Goal: Information Seeking & Learning: Learn about a topic

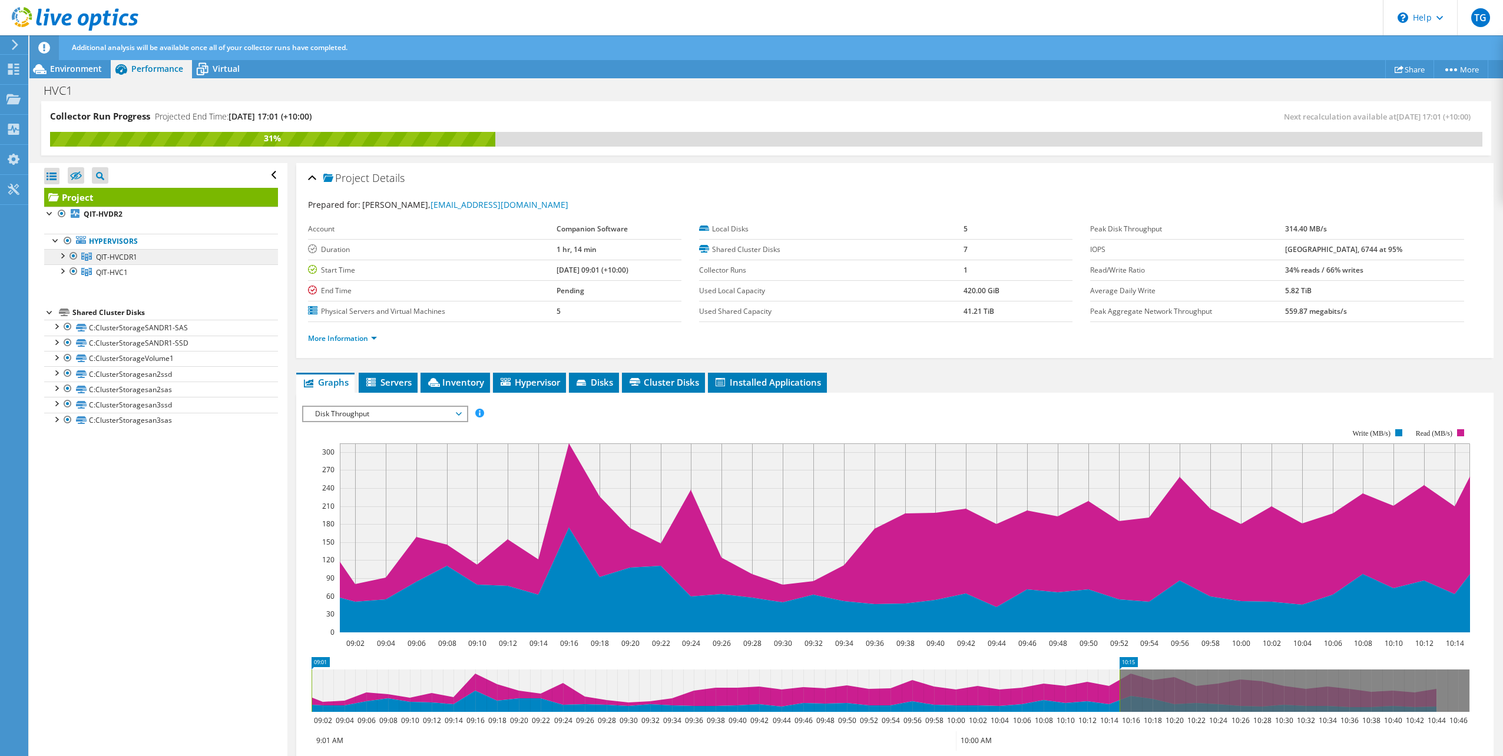
scroll to position [132, 0]
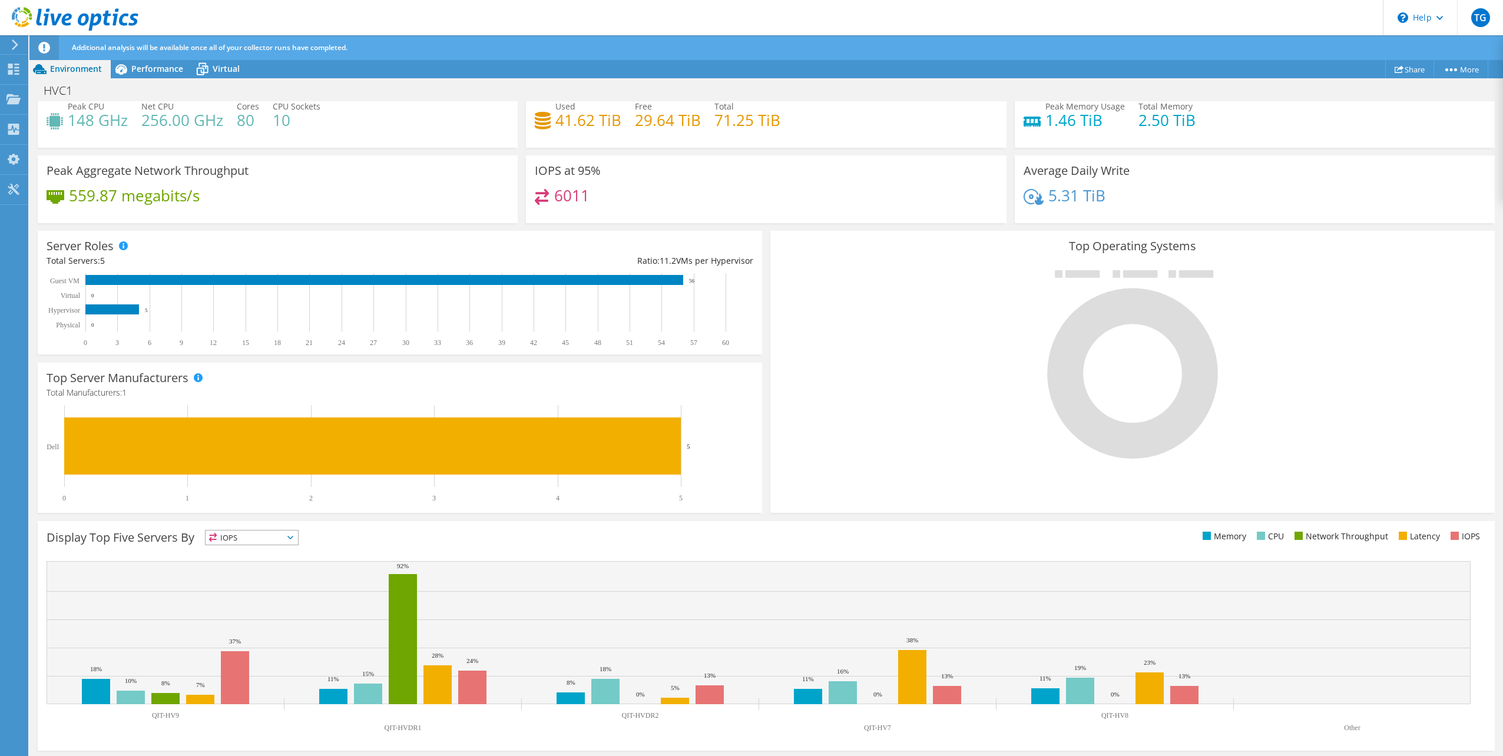
scroll to position [99, 0]
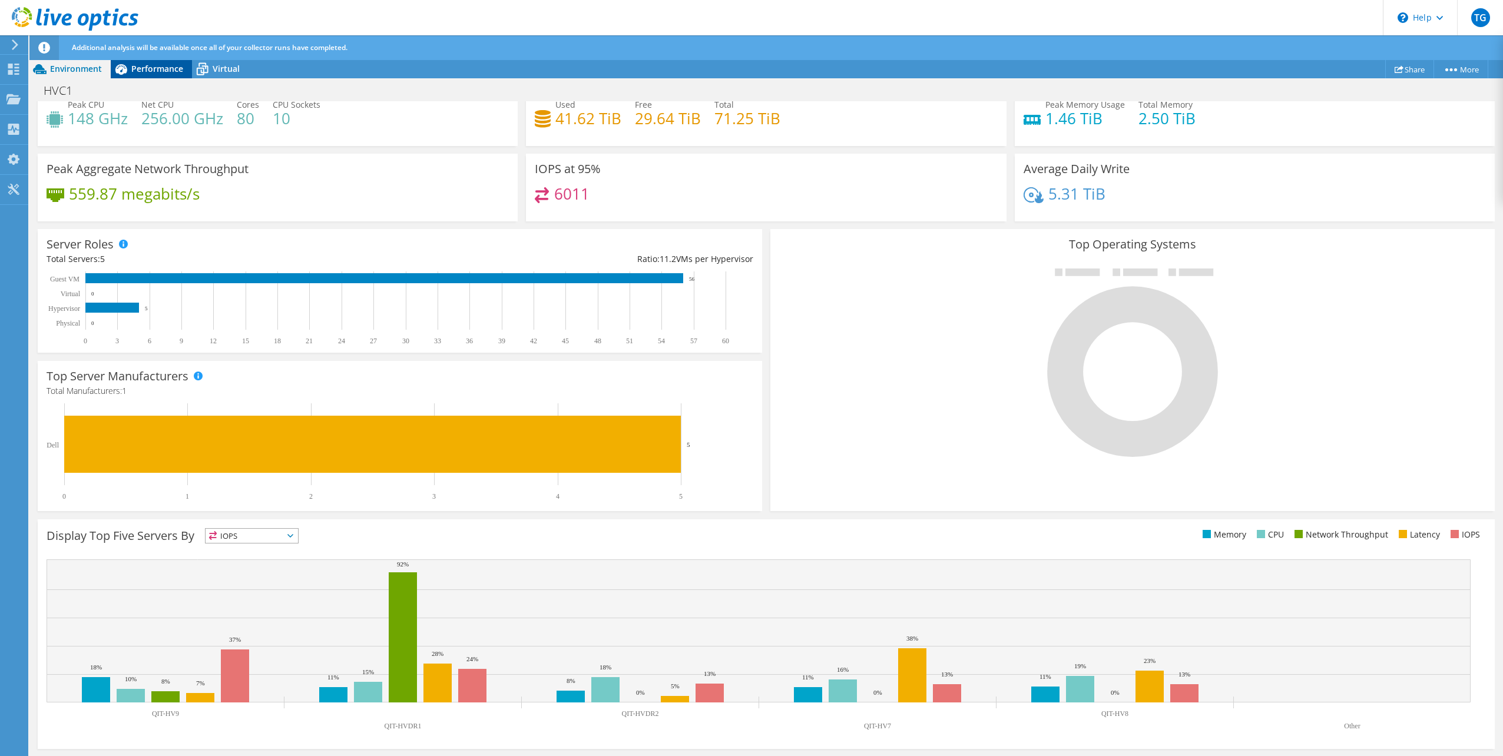
click at [134, 64] on span "Performance" at bounding box center [157, 68] width 52 height 11
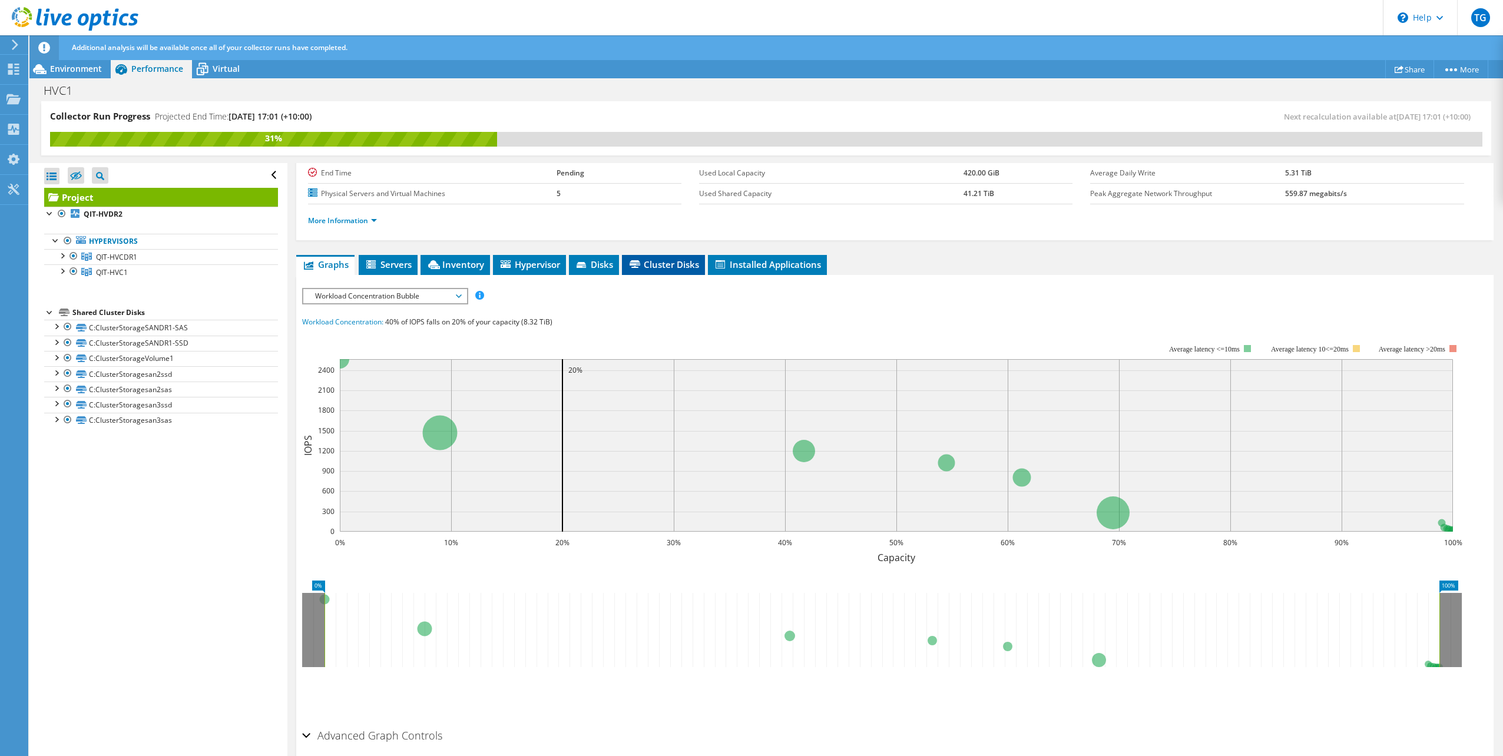
click at [674, 266] on span "Cluster Disks" at bounding box center [663, 265] width 71 height 12
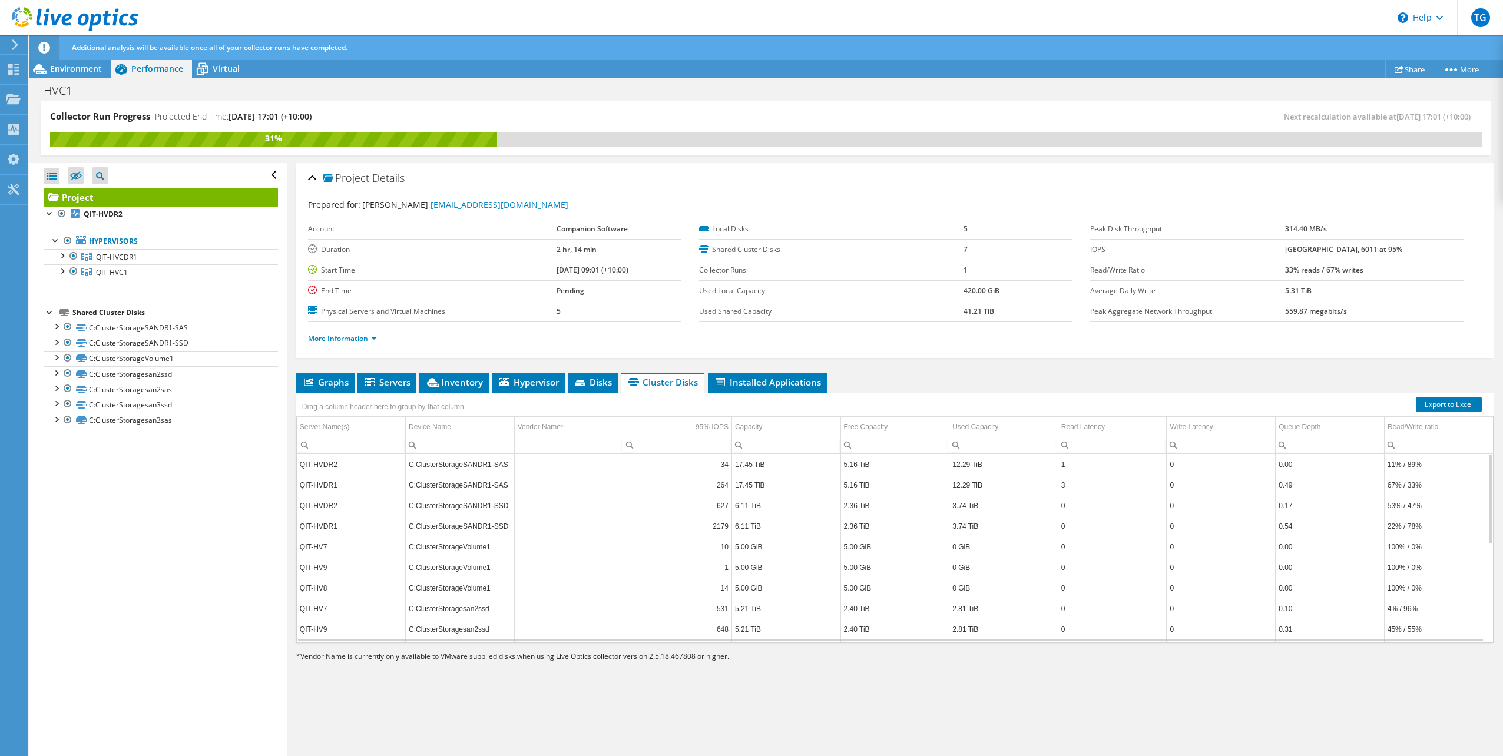
scroll to position [71, 0]
click at [1430, 540] on td "4% / 96%" at bounding box center [1438, 538] width 109 height 21
click at [1071, 429] on div "Read Latency" at bounding box center [1083, 427] width 44 height 14
click at [1092, 429] on div "Read Latency" at bounding box center [1083, 427] width 44 height 14
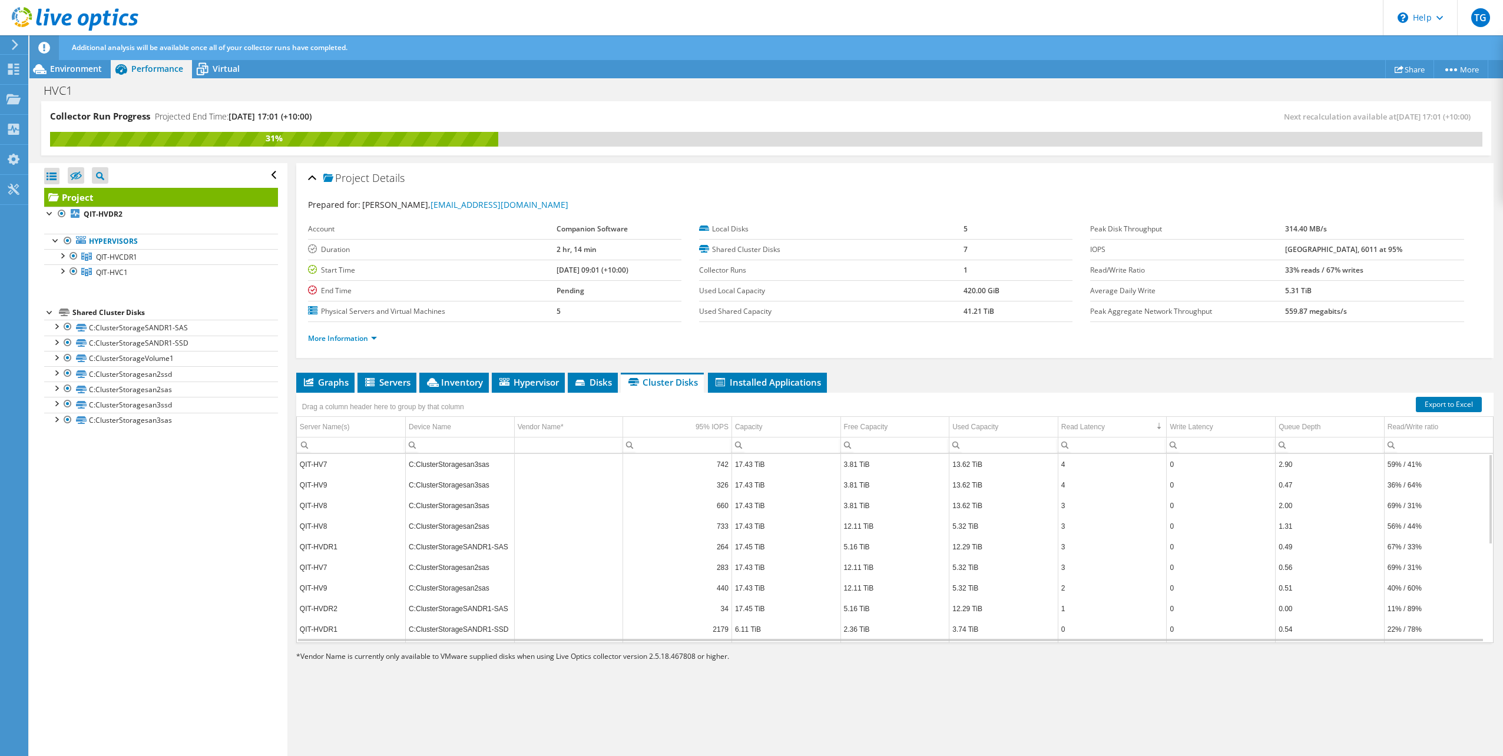
click at [1086, 468] on td "4" at bounding box center [1112, 464] width 109 height 21
click at [1211, 431] on td "Write Latency" at bounding box center [1221, 427] width 109 height 21
click at [1222, 435] on td "Write Latency" at bounding box center [1221, 427] width 109 height 21
click at [1072, 425] on div "Read Latency" at bounding box center [1083, 427] width 44 height 14
click at [1080, 427] on div "Read Latency" at bounding box center [1083, 427] width 44 height 14
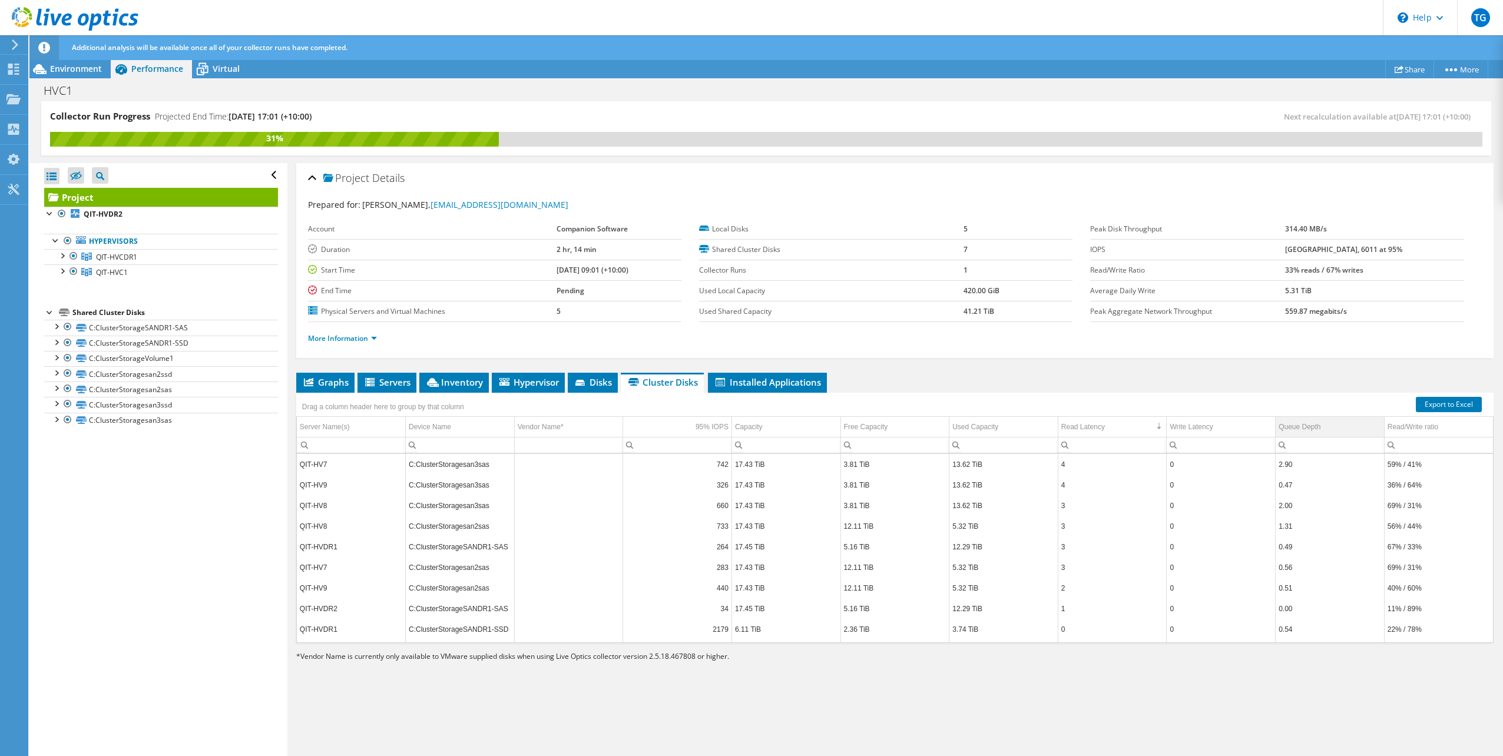
click at [1300, 429] on div "Queue Depth" at bounding box center [1300, 427] width 42 height 14
click at [1302, 429] on div "Queue Depth" at bounding box center [1300, 427] width 42 height 14
click at [697, 427] on div "95% IOPS" at bounding box center [711, 427] width 33 height 14
click at [697, 429] on div "95% IOPS" at bounding box center [711, 427] width 33 height 14
click at [122, 277] on span "QIT-HVC1" at bounding box center [112, 272] width 32 height 10
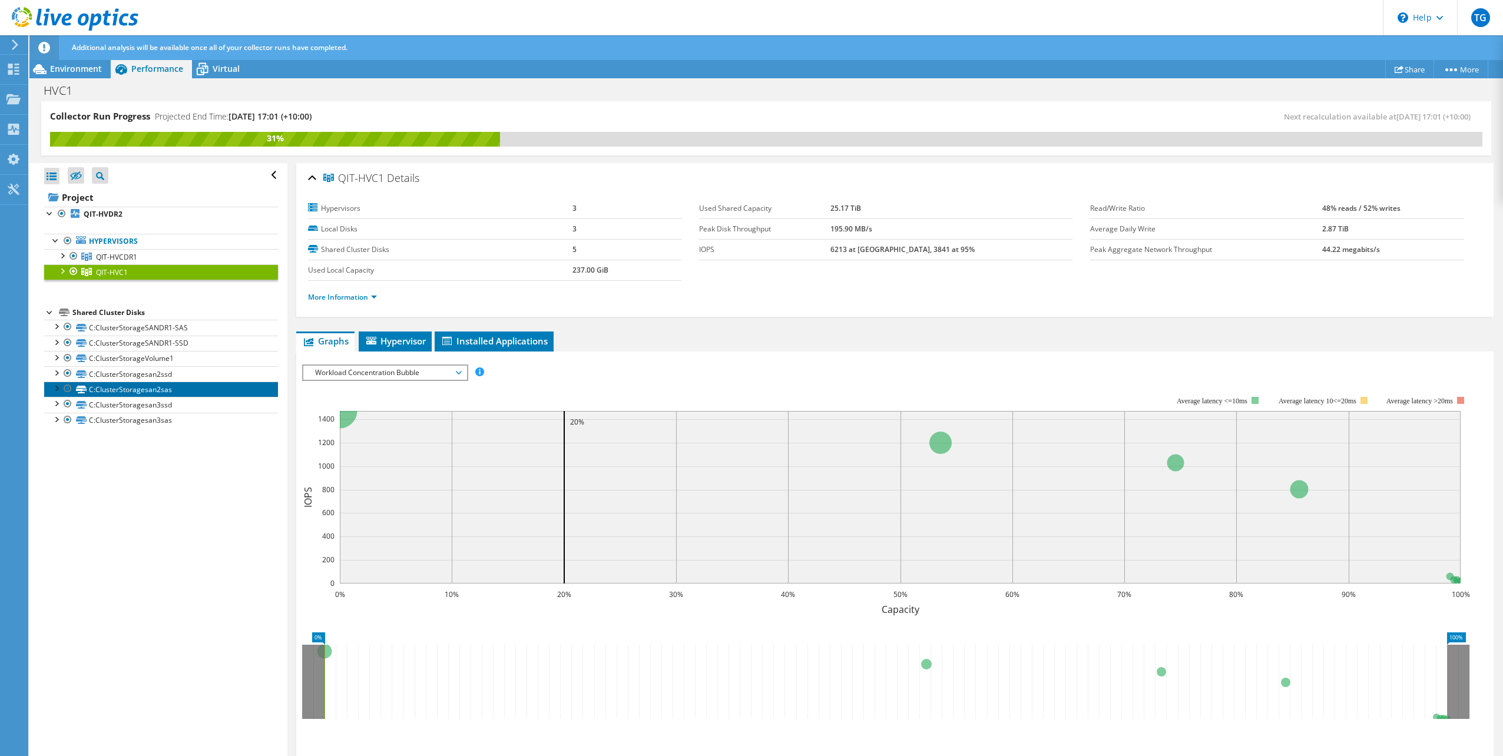
click at [172, 392] on link "C:ClusterStoragesan2sas" at bounding box center [161, 389] width 234 height 15
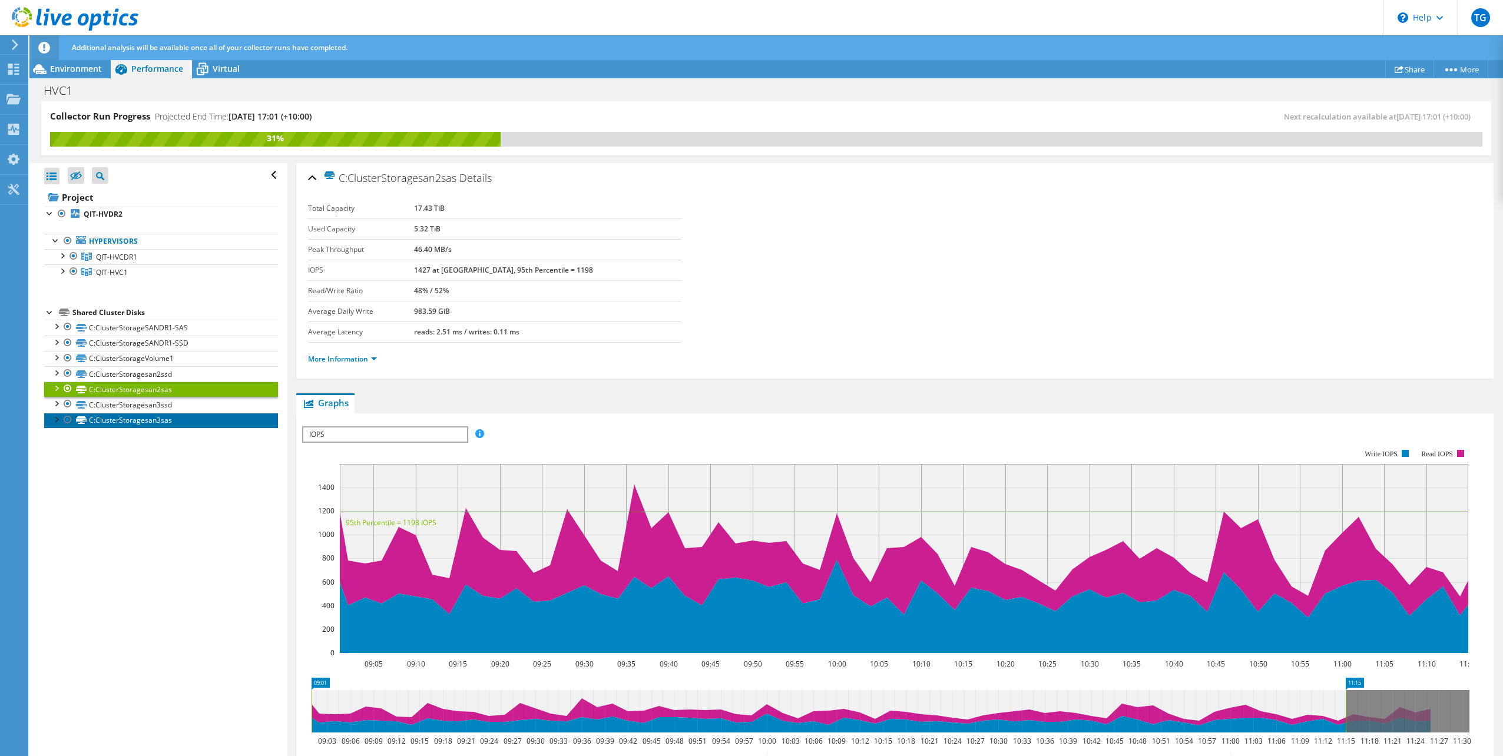
click at [177, 419] on link "C:ClusterStoragesan3sas" at bounding box center [161, 420] width 234 height 15
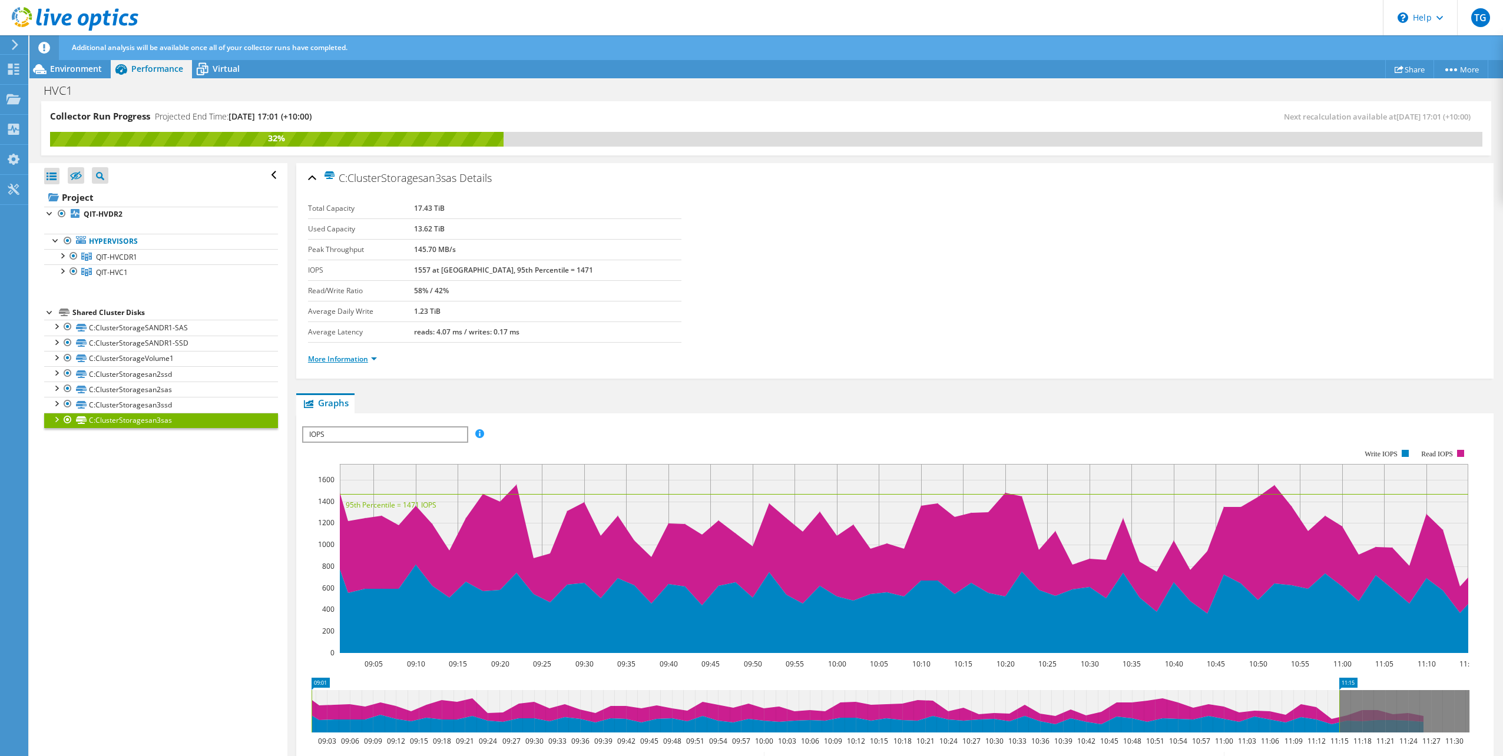
click at [363, 361] on link "More Information" at bounding box center [342, 359] width 69 height 10
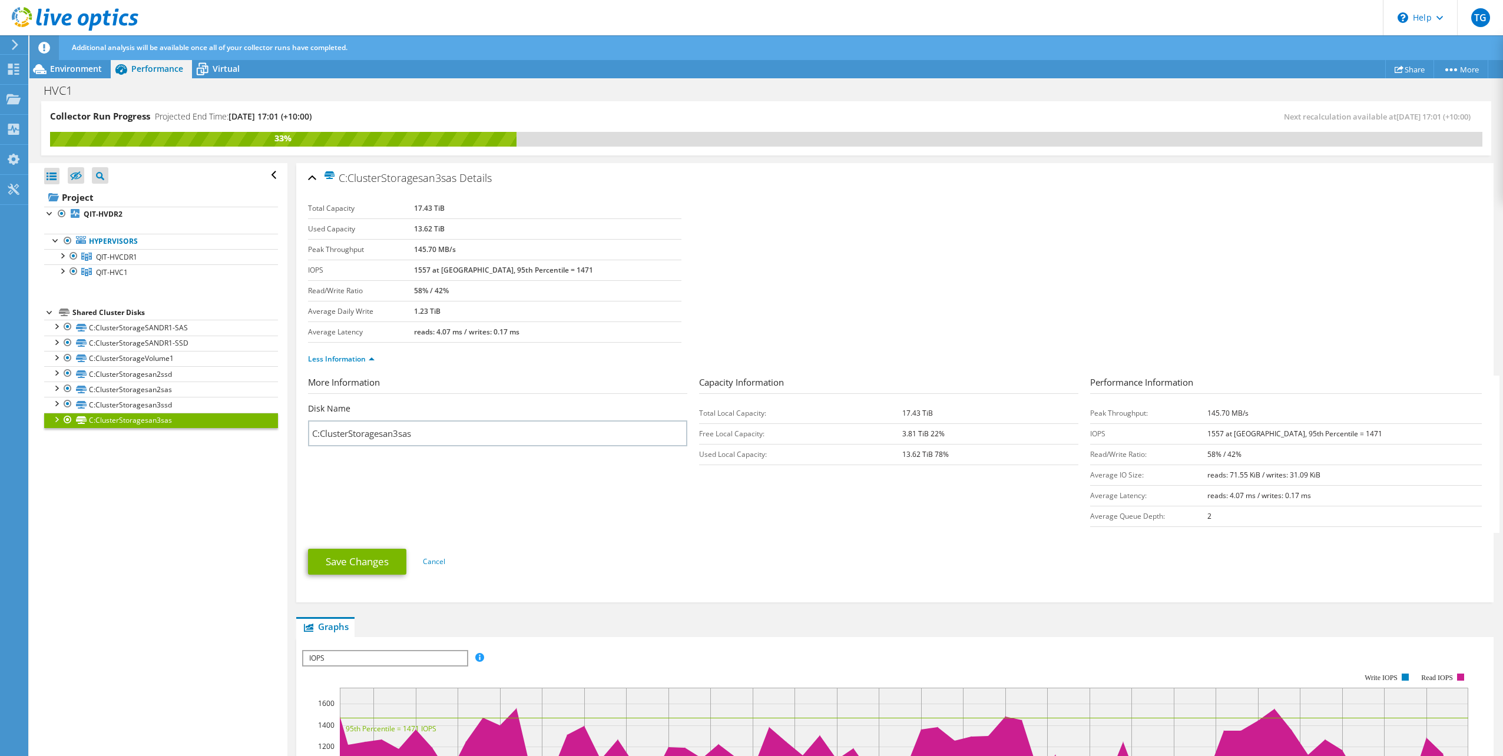
click at [1429, 266] on section "Total Capacity 17.43 TiB Used Capacity 13.62 TiB Peak Throughput 145.70 MB/s IO…" at bounding box center [895, 270] width 1174 height 144
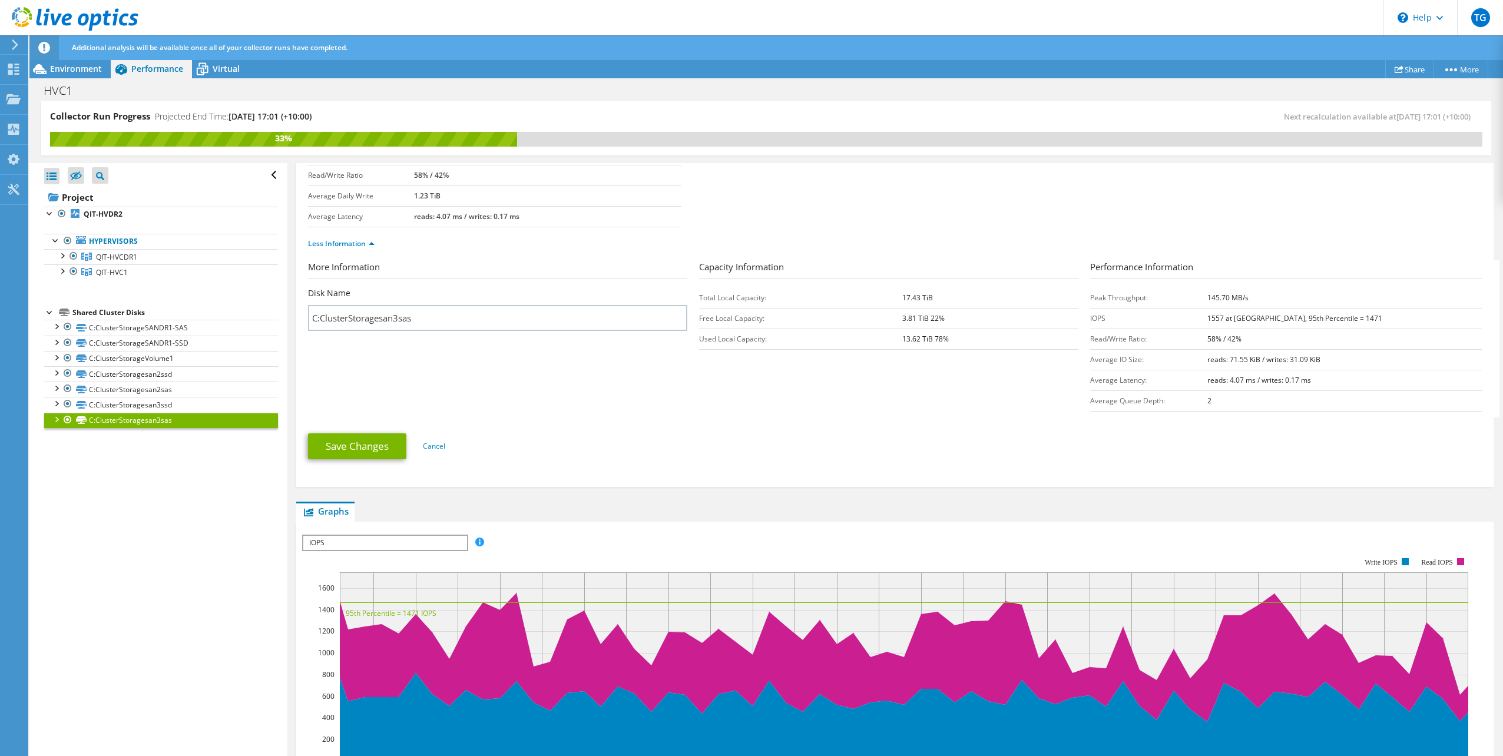
scroll to position [118, 0]
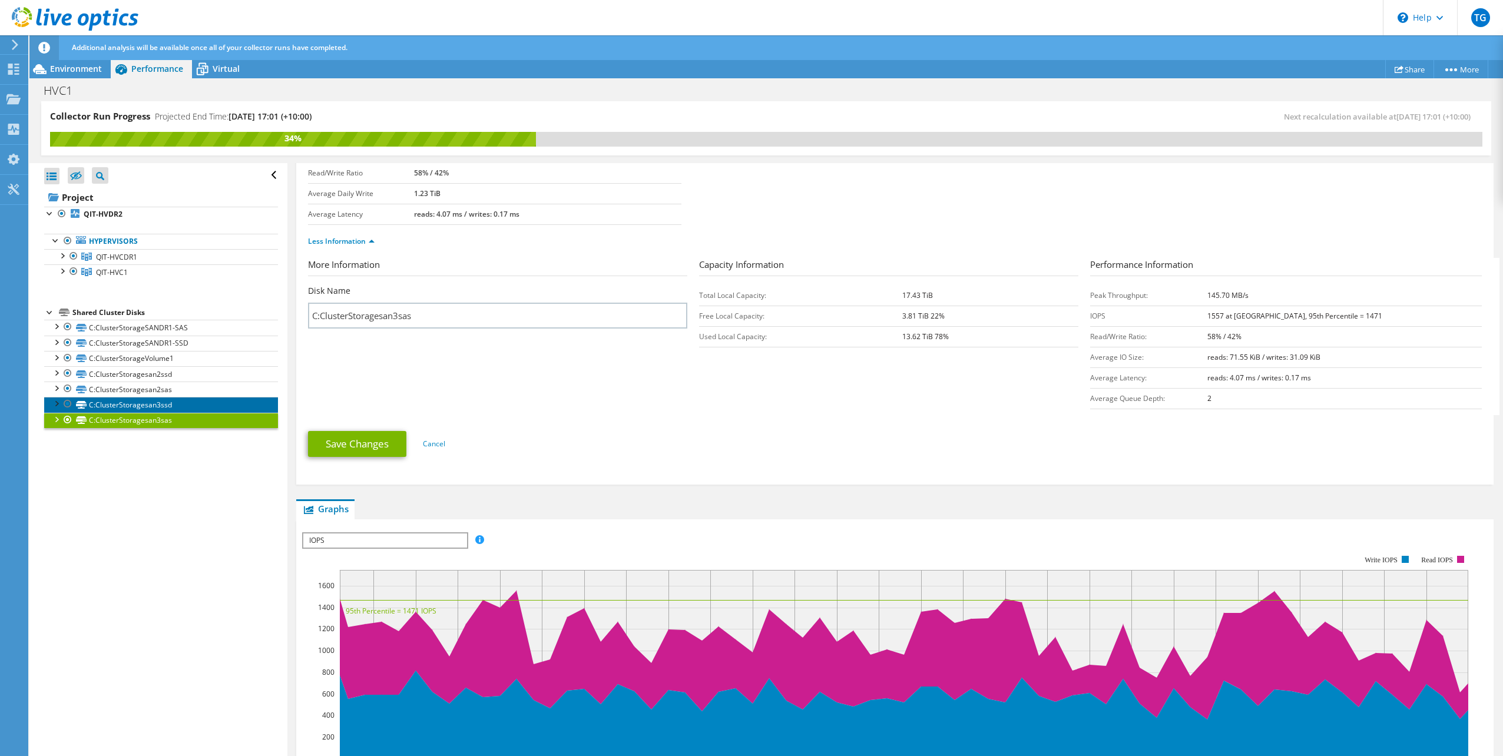
click at [196, 408] on link "C:ClusterStoragesan3ssd" at bounding box center [161, 404] width 234 height 15
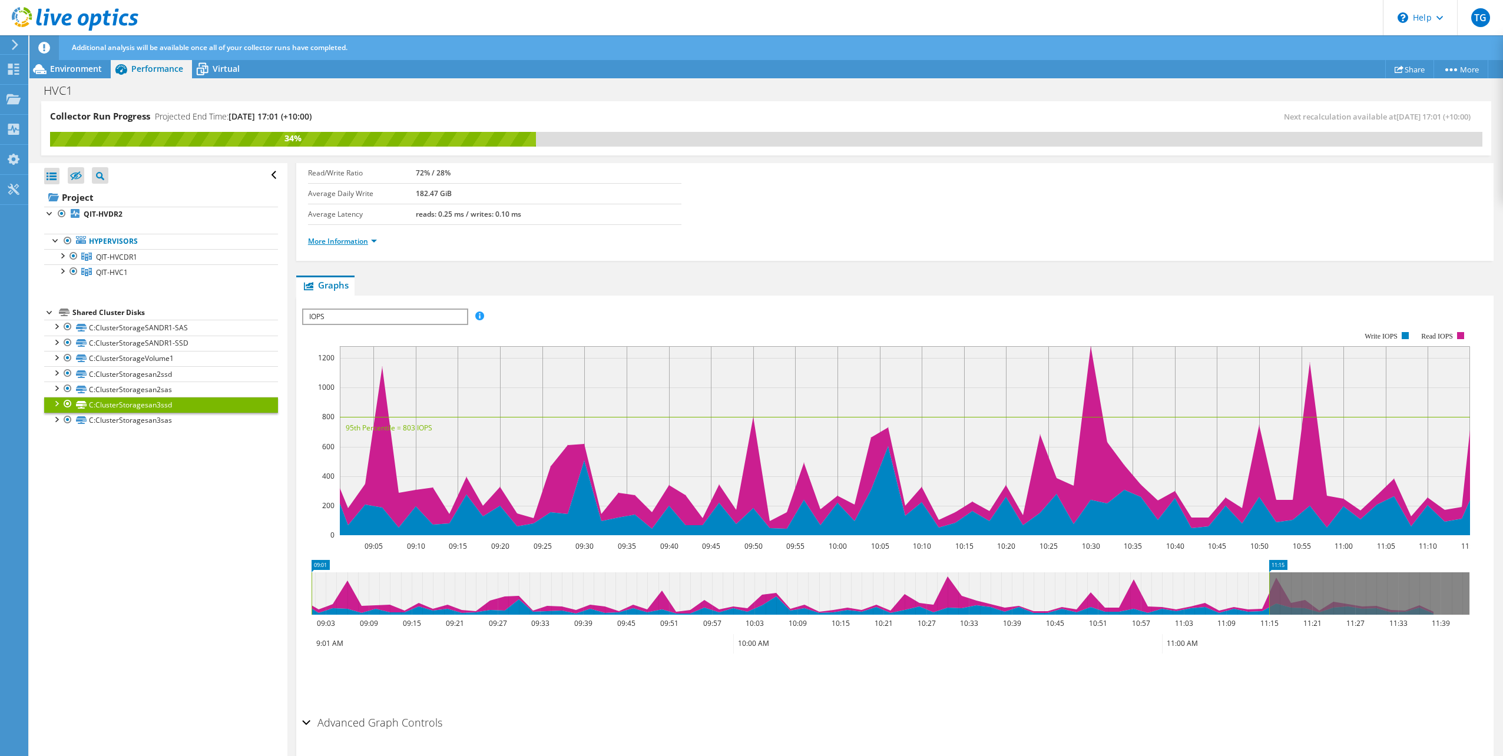
click at [343, 237] on link "More Information" at bounding box center [342, 241] width 69 height 10
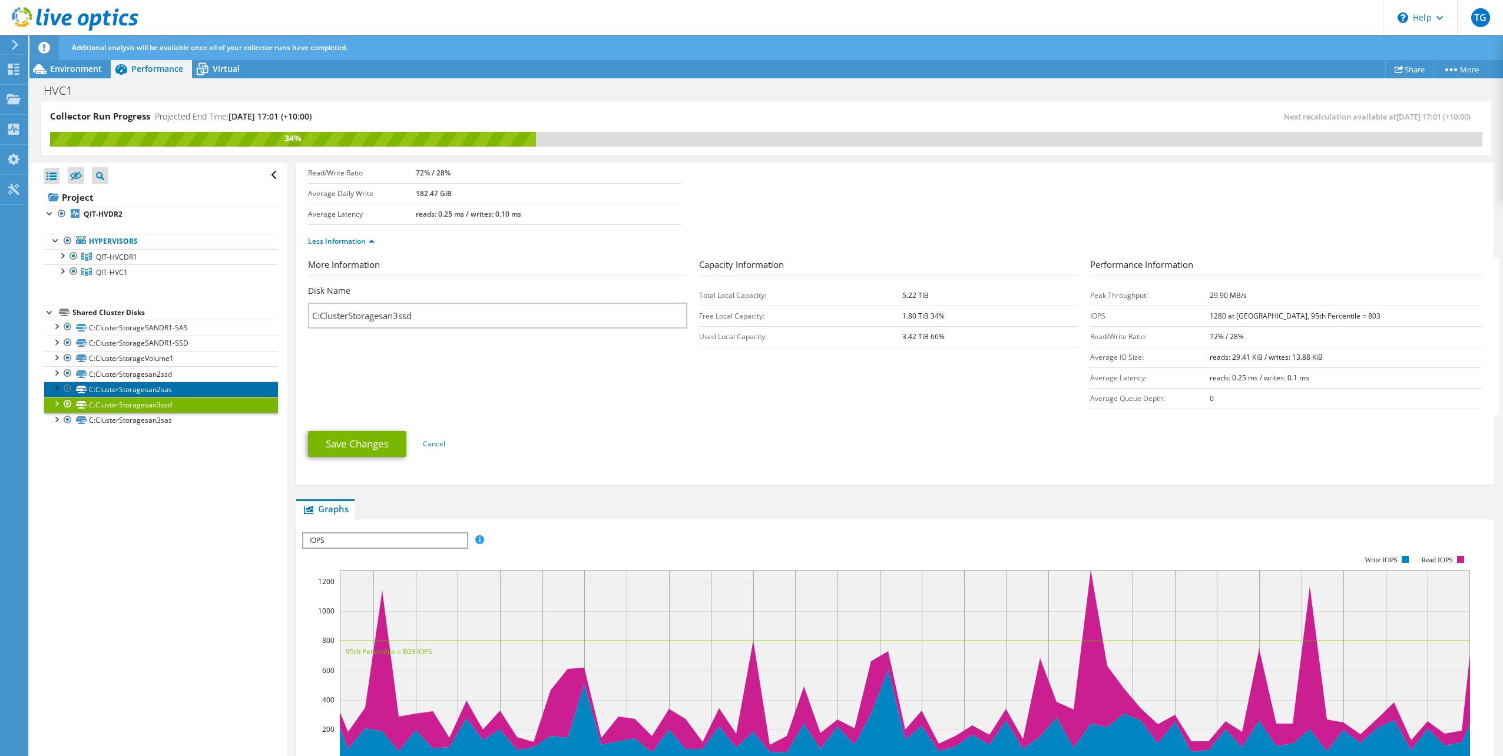
click at [190, 392] on link "C:ClusterStoragesan2sas" at bounding box center [161, 389] width 234 height 15
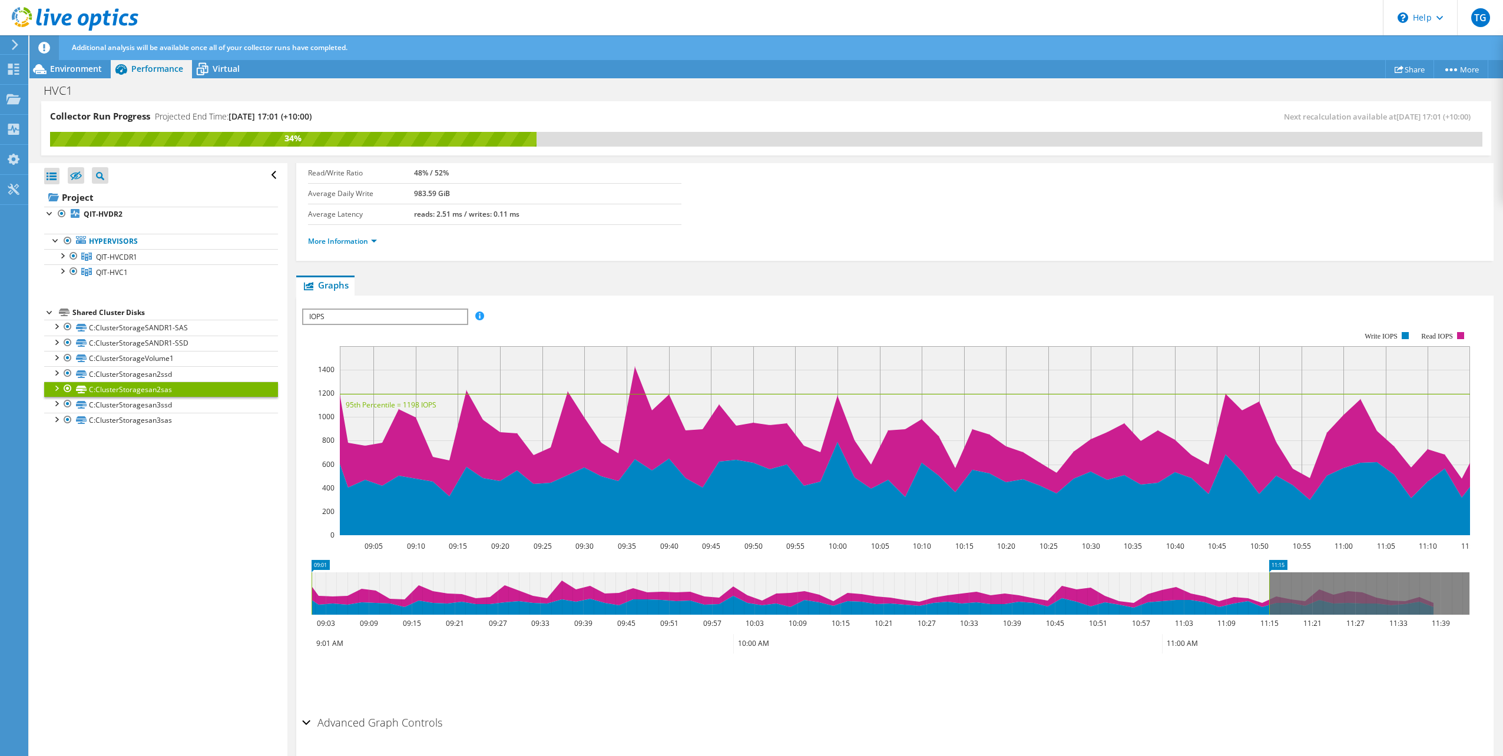
click at [366, 247] on li "More Information" at bounding box center [346, 241] width 76 height 13
click at [367, 243] on link "More Information" at bounding box center [342, 241] width 69 height 10
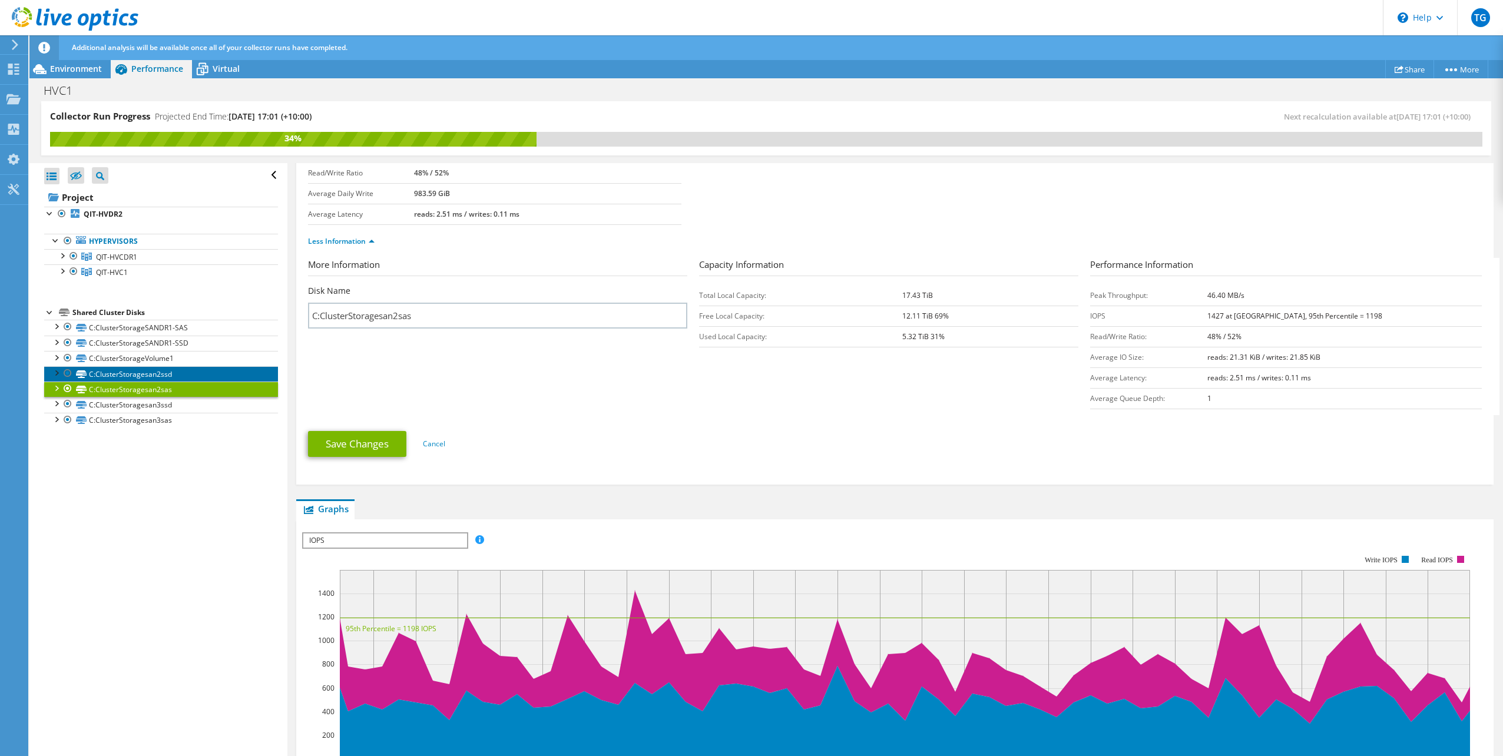
click at [195, 371] on link "C:ClusterStoragesan2ssd" at bounding box center [161, 373] width 234 height 15
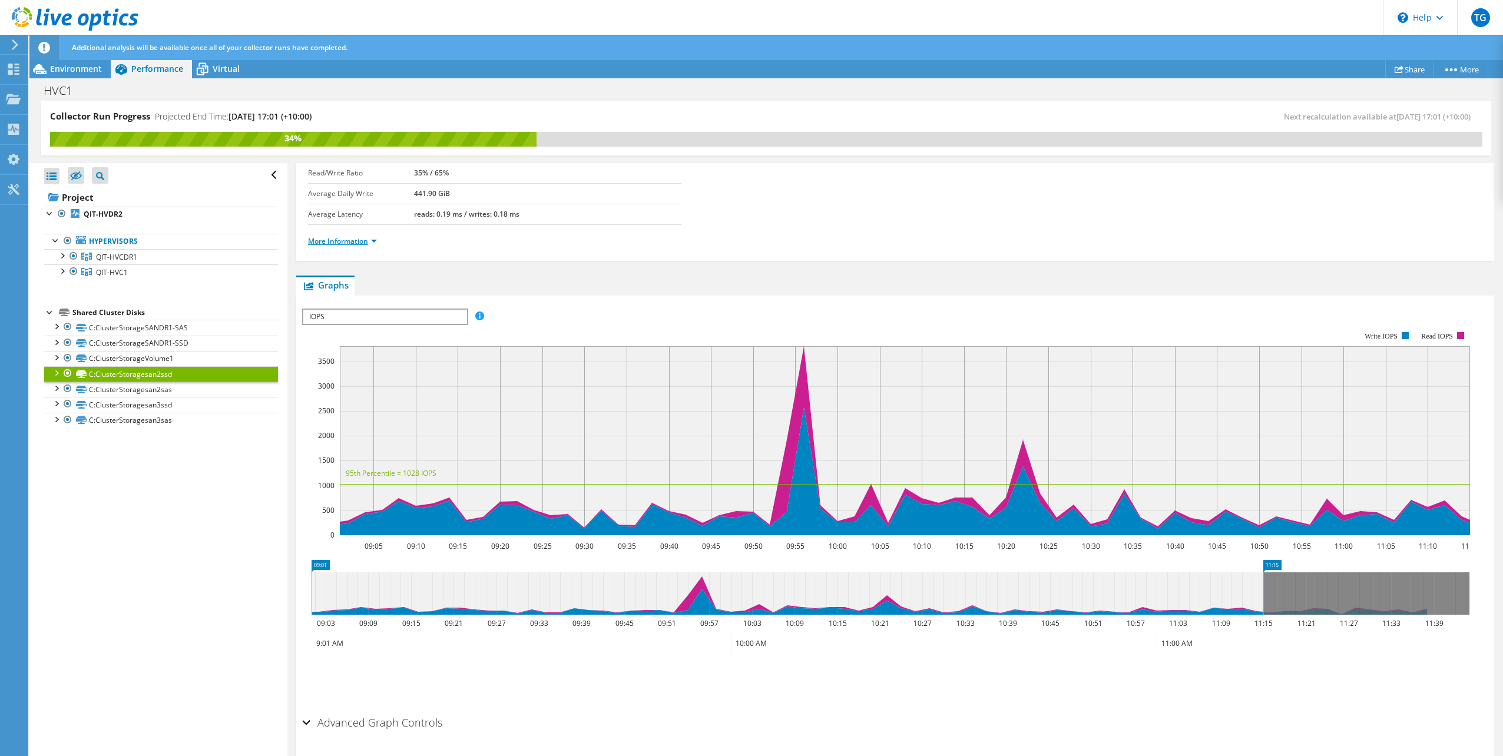
click at [363, 241] on link "More Information" at bounding box center [342, 241] width 69 height 10
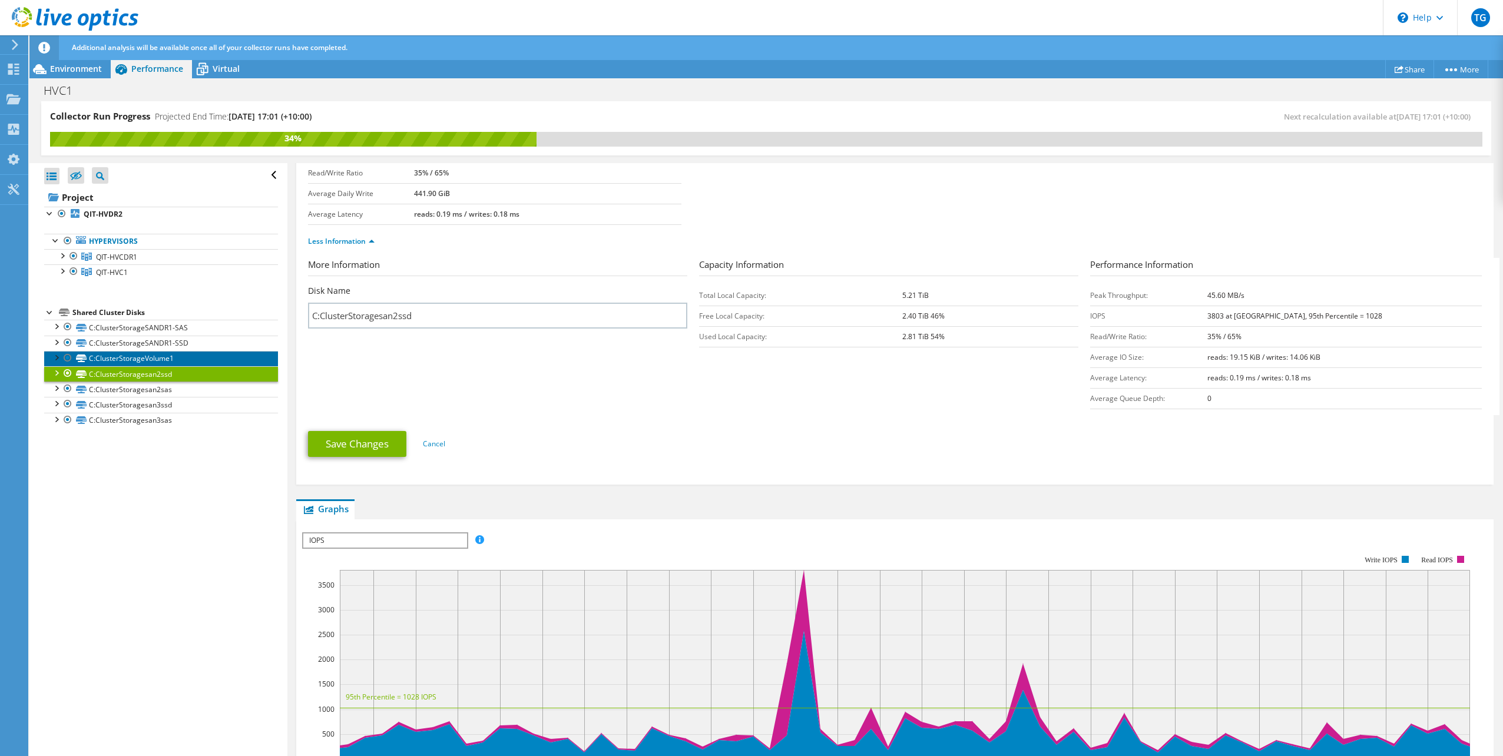
click at [167, 359] on link "C:ClusterStorageVolume1" at bounding box center [161, 358] width 234 height 15
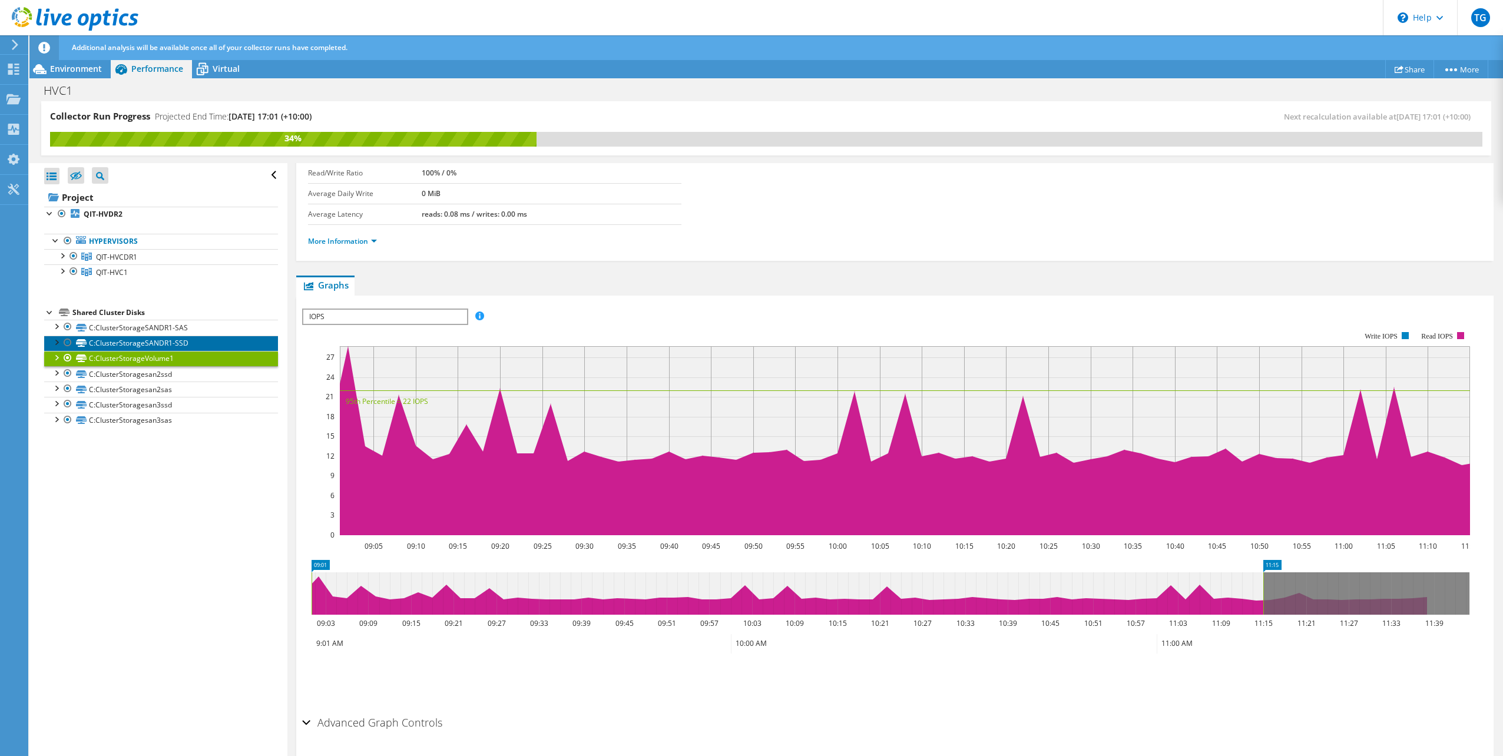
click at [184, 346] on link "C:ClusterStorageSANDR1-SSD" at bounding box center [161, 343] width 234 height 15
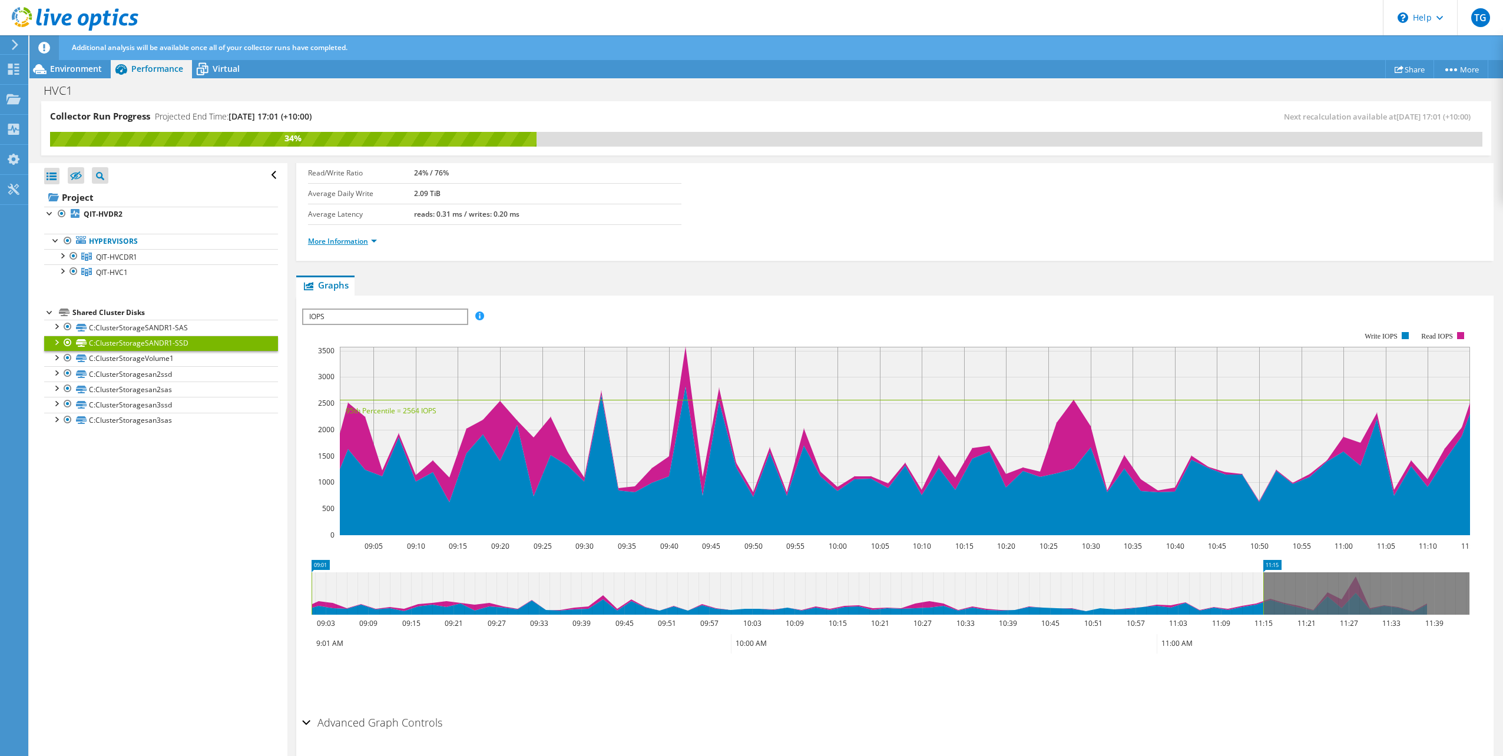
click at [357, 244] on link "More Information" at bounding box center [342, 241] width 69 height 10
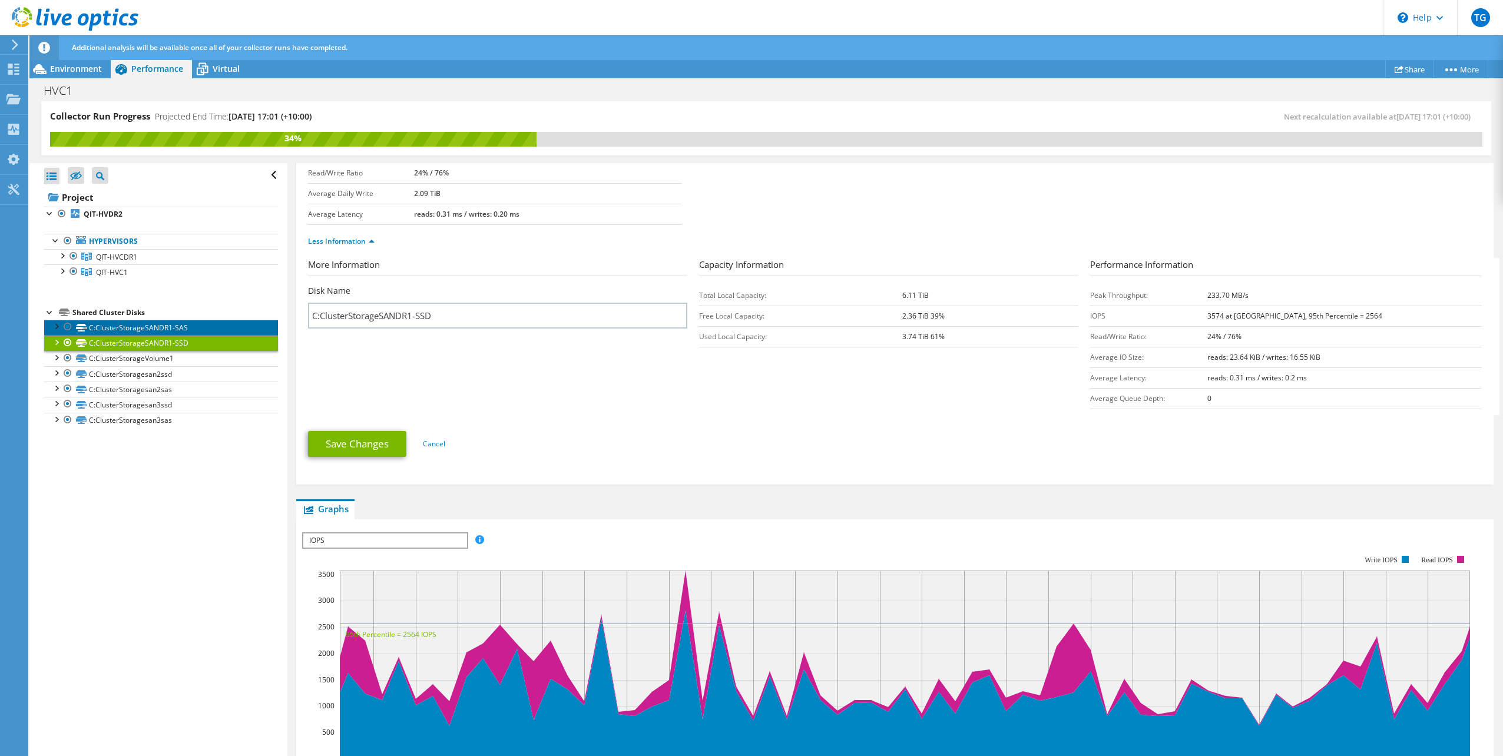
click at [208, 328] on link "C:ClusterStorageSANDR1-SAS" at bounding box center [161, 327] width 234 height 15
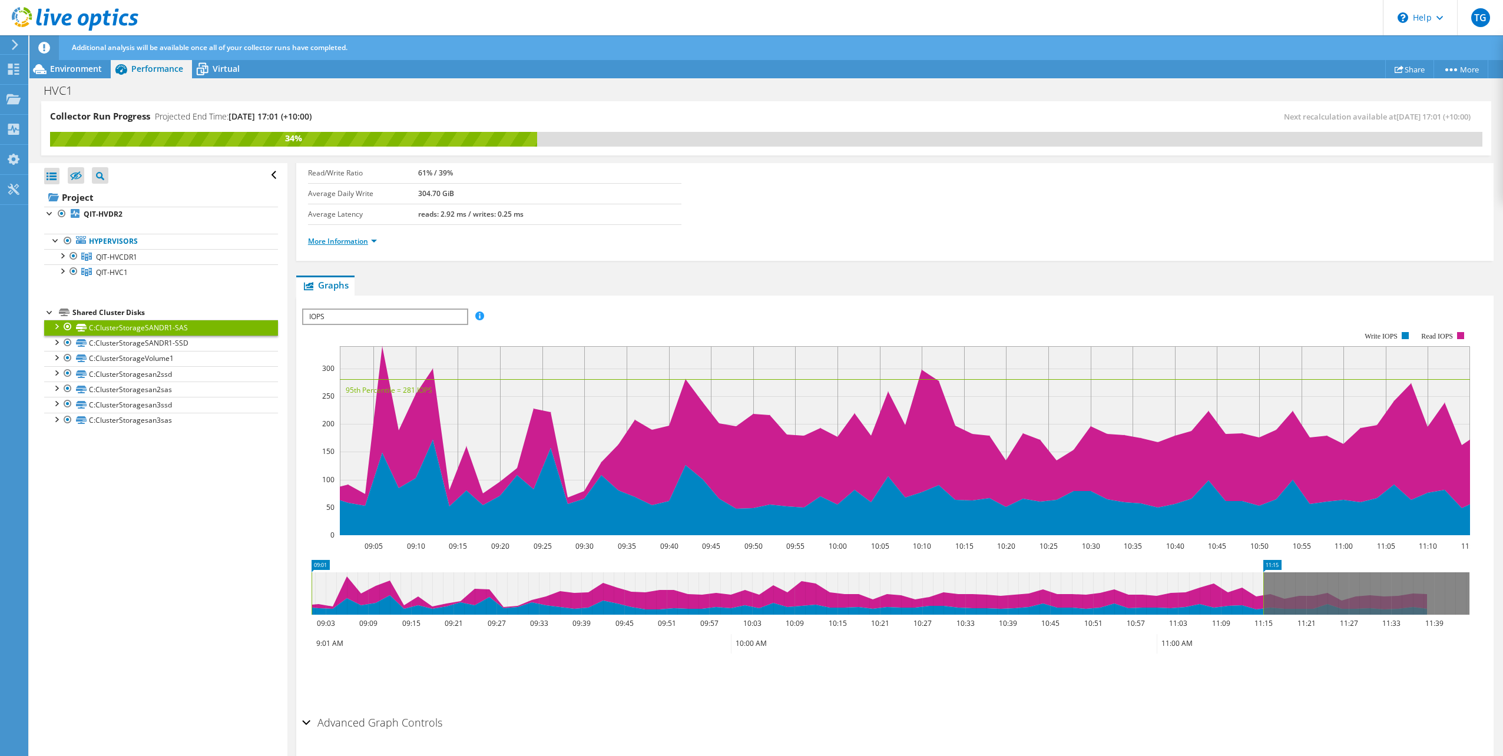
click at [370, 246] on link "More Information" at bounding box center [342, 241] width 69 height 10
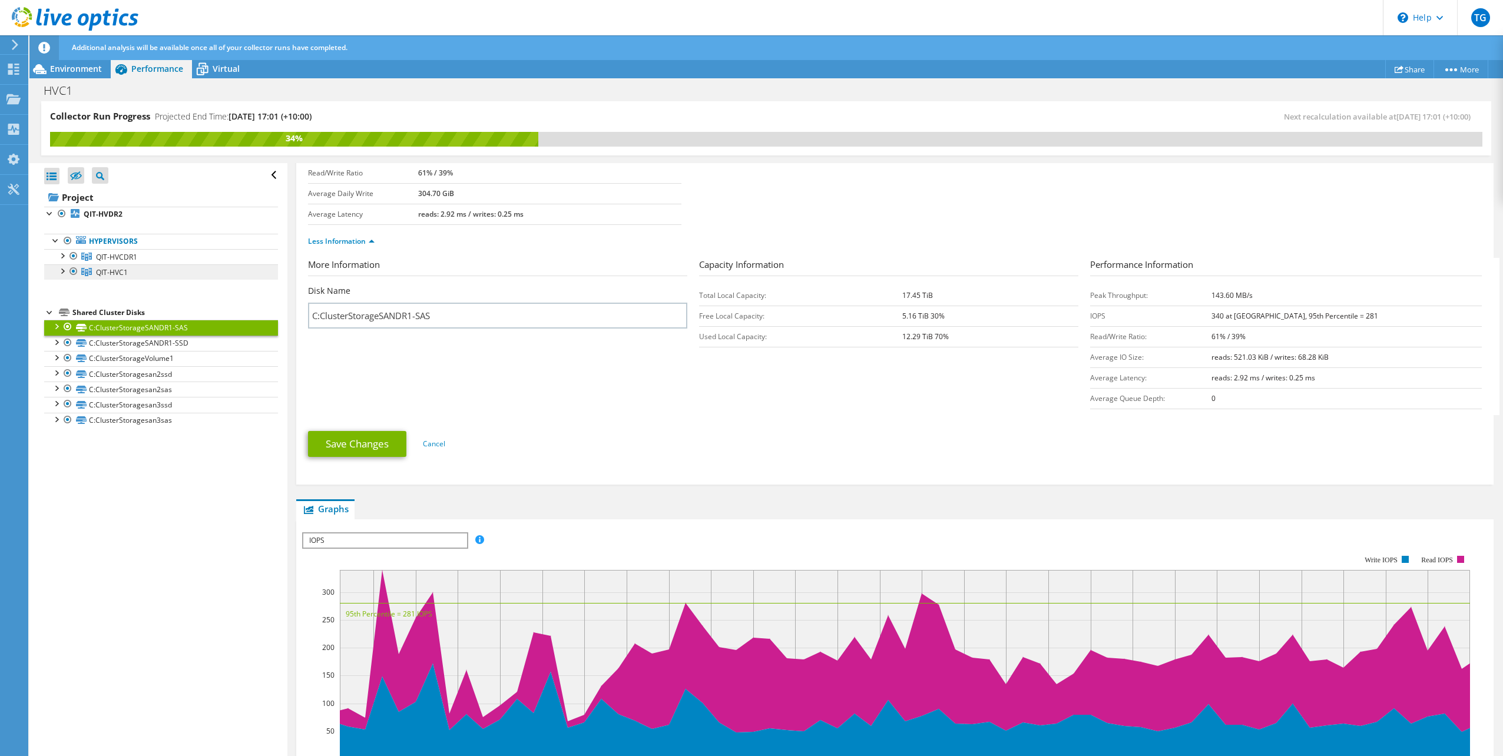
click at [108, 270] on span "QIT-HVC1" at bounding box center [112, 272] width 32 height 10
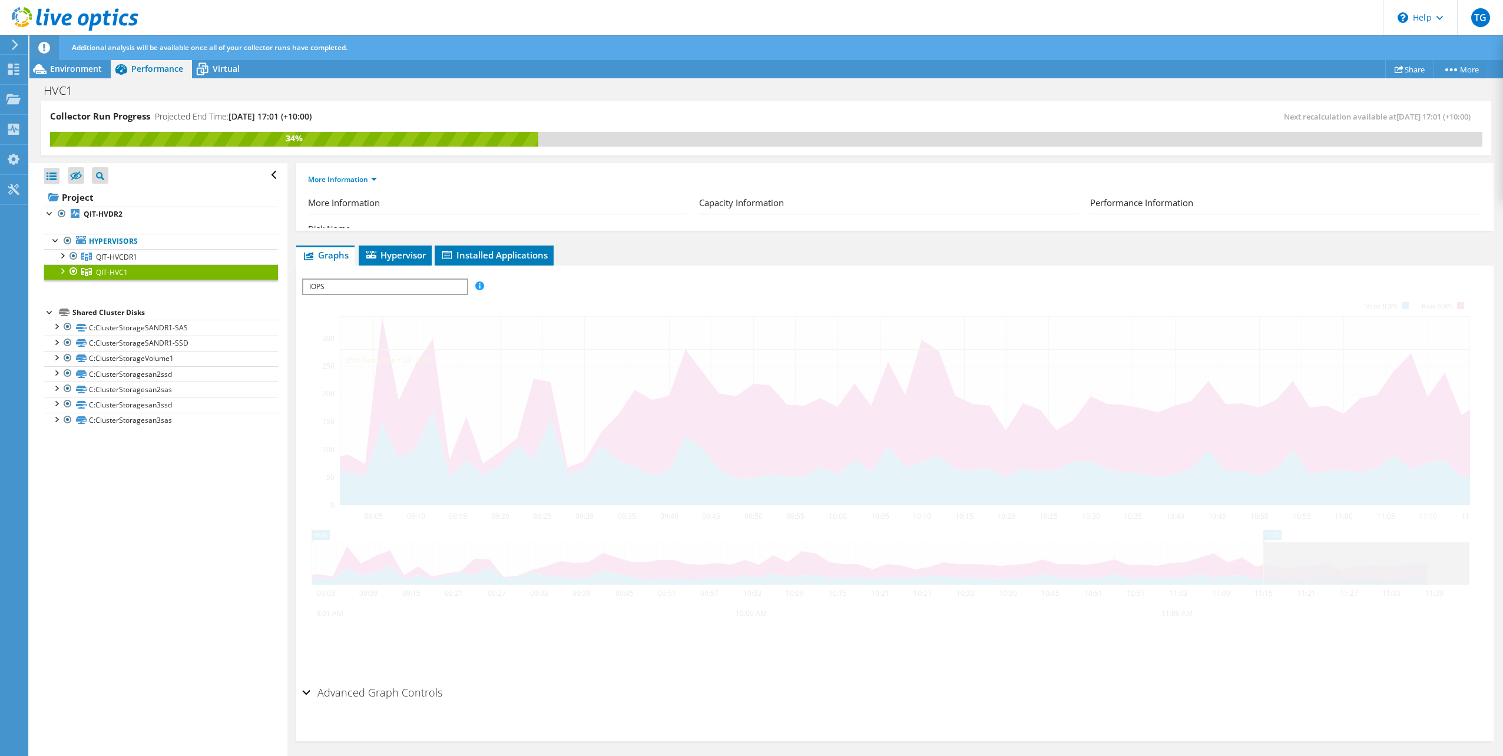
scroll to position [91, 0]
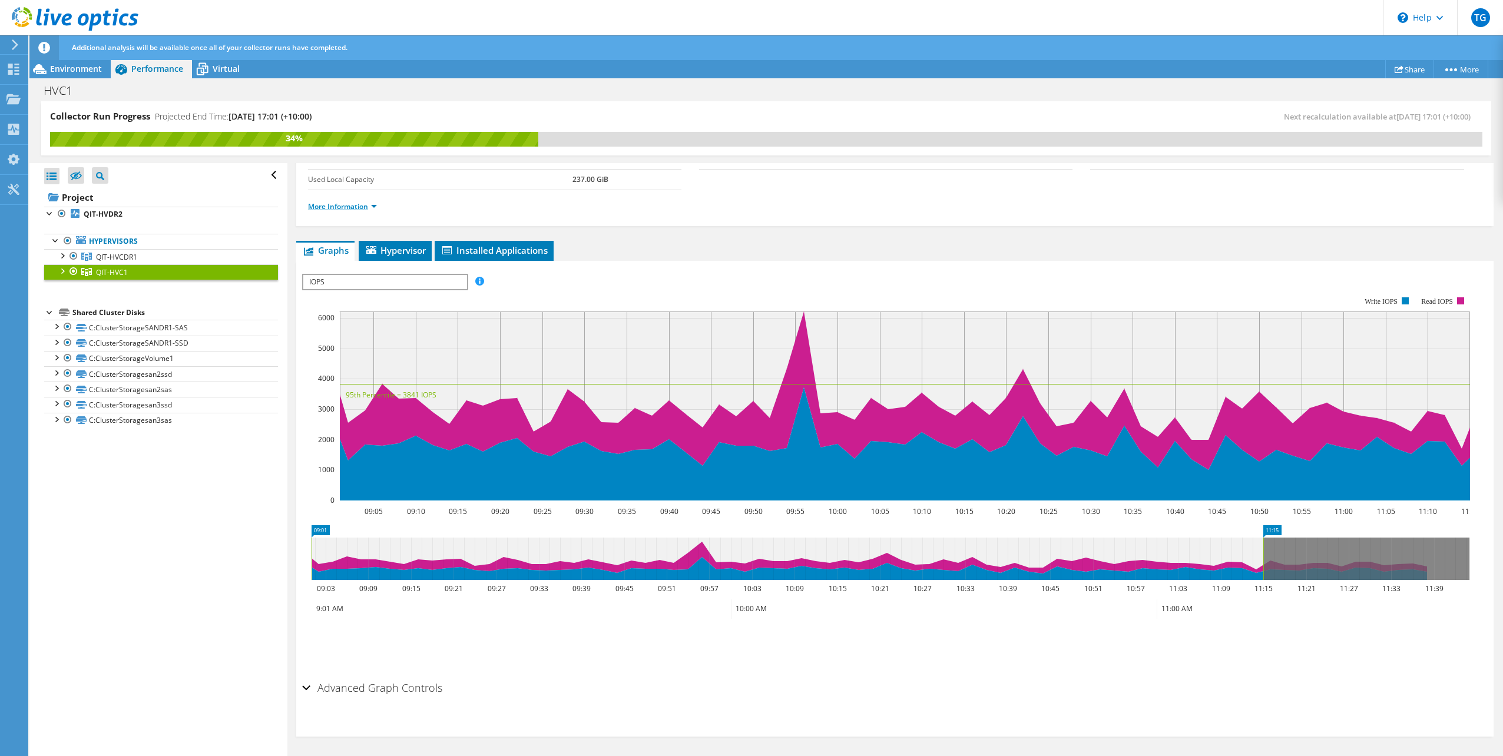
click at [365, 205] on link "More Information" at bounding box center [342, 206] width 69 height 10
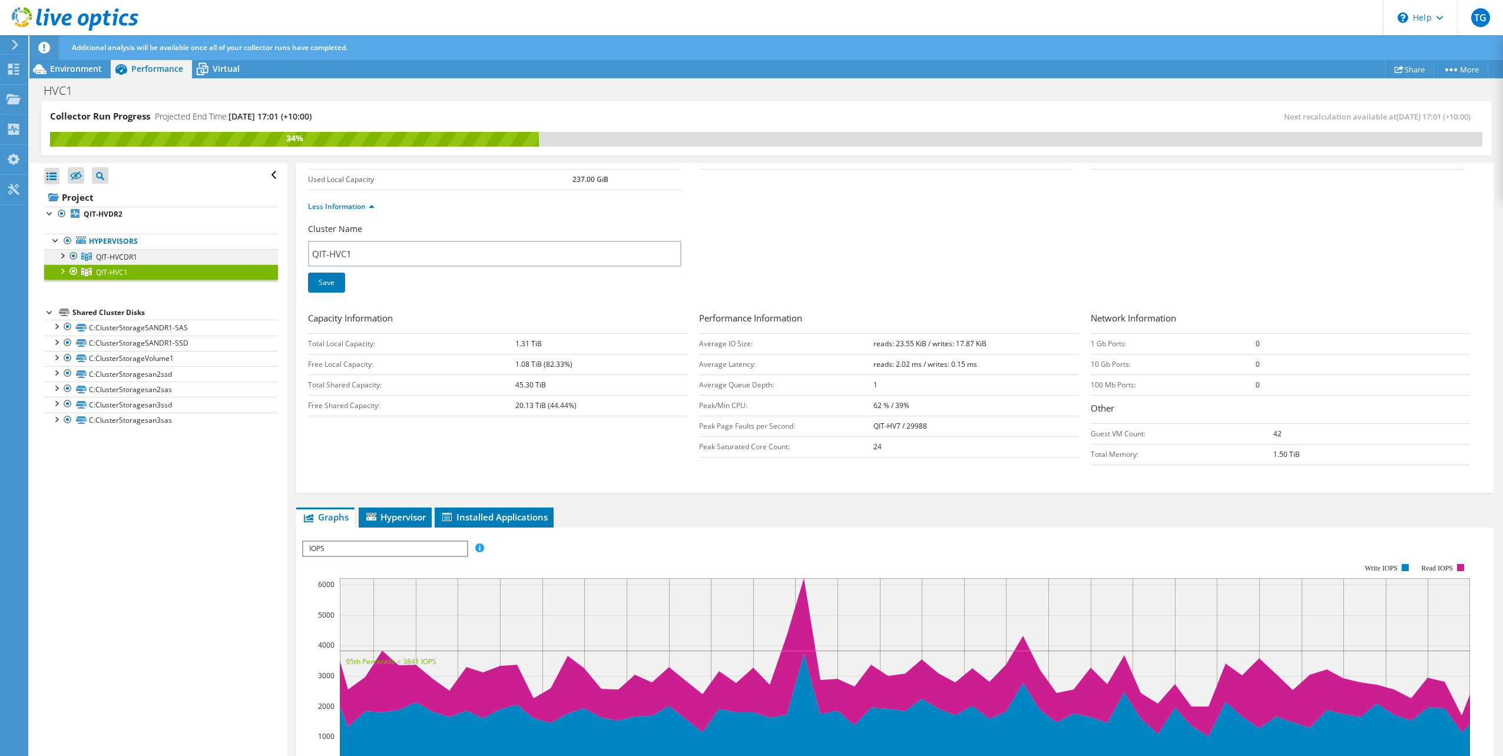
click at [145, 257] on link "QIT-HVCDR1" at bounding box center [161, 256] width 234 height 15
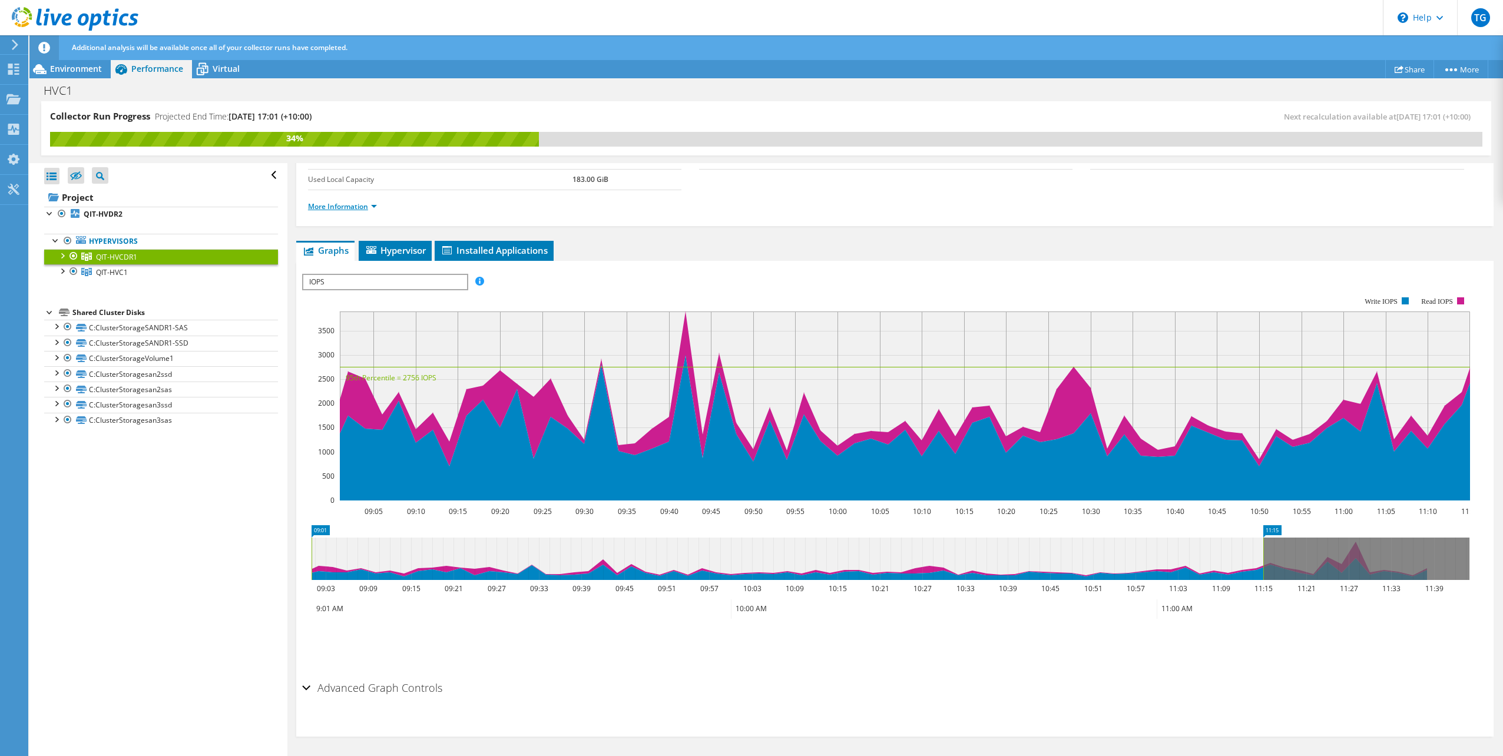
click at [334, 208] on link "More Information" at bounding box center [342, 206] width 69 height 10
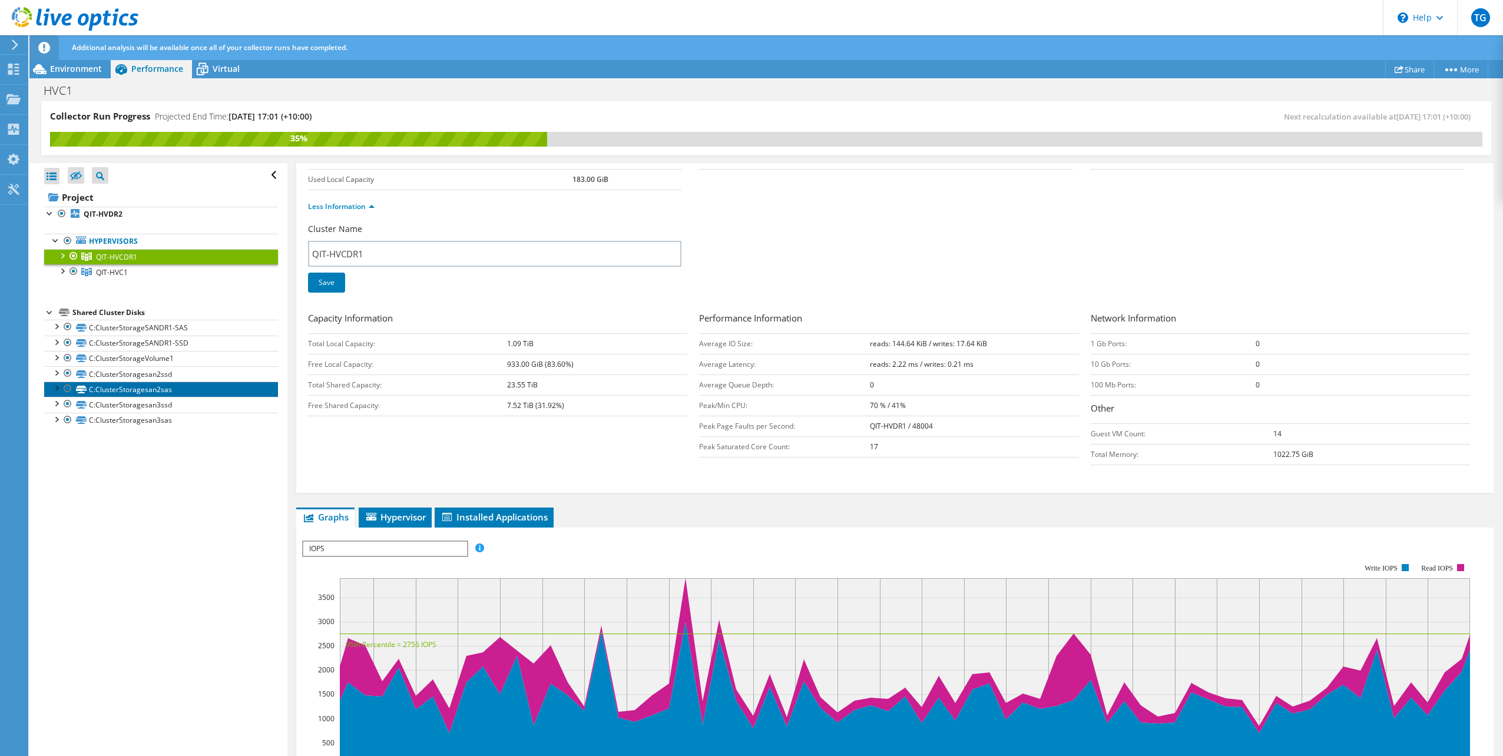
click at [169, 389] on link "C:ClusterStoragesan2sas" at bounding box center [161, 389] width 234 height 15
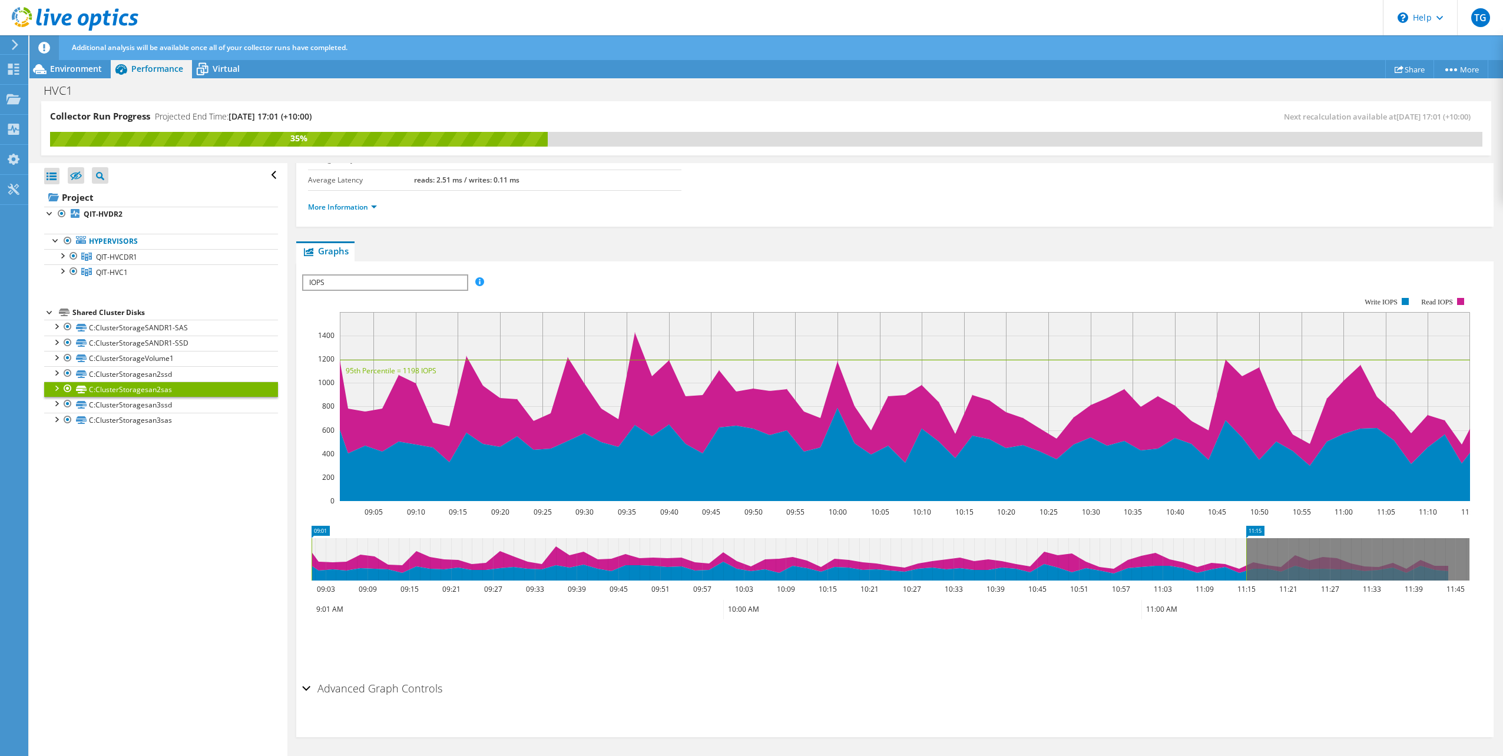
scroll to position [153, 0]
click at [417, 273] on div "IOPS Disk Throughput IO Size Latency Queue Depth CPU Percentage Memory Page Fau…" at bounding box center [894, 472] width 1185 height 408
click at [380, 289] on div "IOPS IOPS Disk Throughput IO Size Latency Queue Depth CPU Percentage Memory Pag…" at bounding box center [385, 282] width 166 height 16
click at [326, 369] on li "All" at bounding box center [384, 367] width 163 height 14
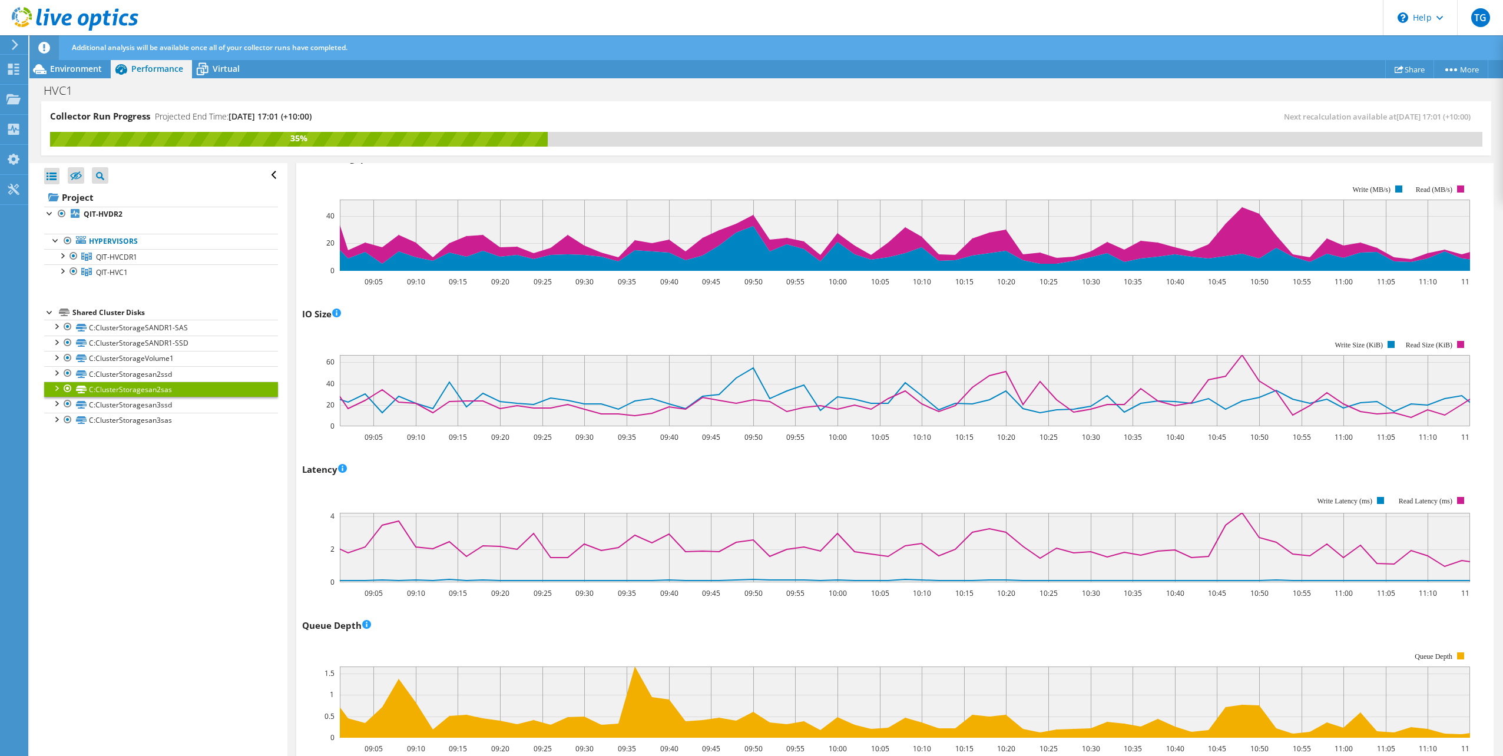
scroll to position [447, 0]
click at [180, 421] on link "C:ClusterStoragesan3sas" at bounding box center [161, 420] width 234 height 15
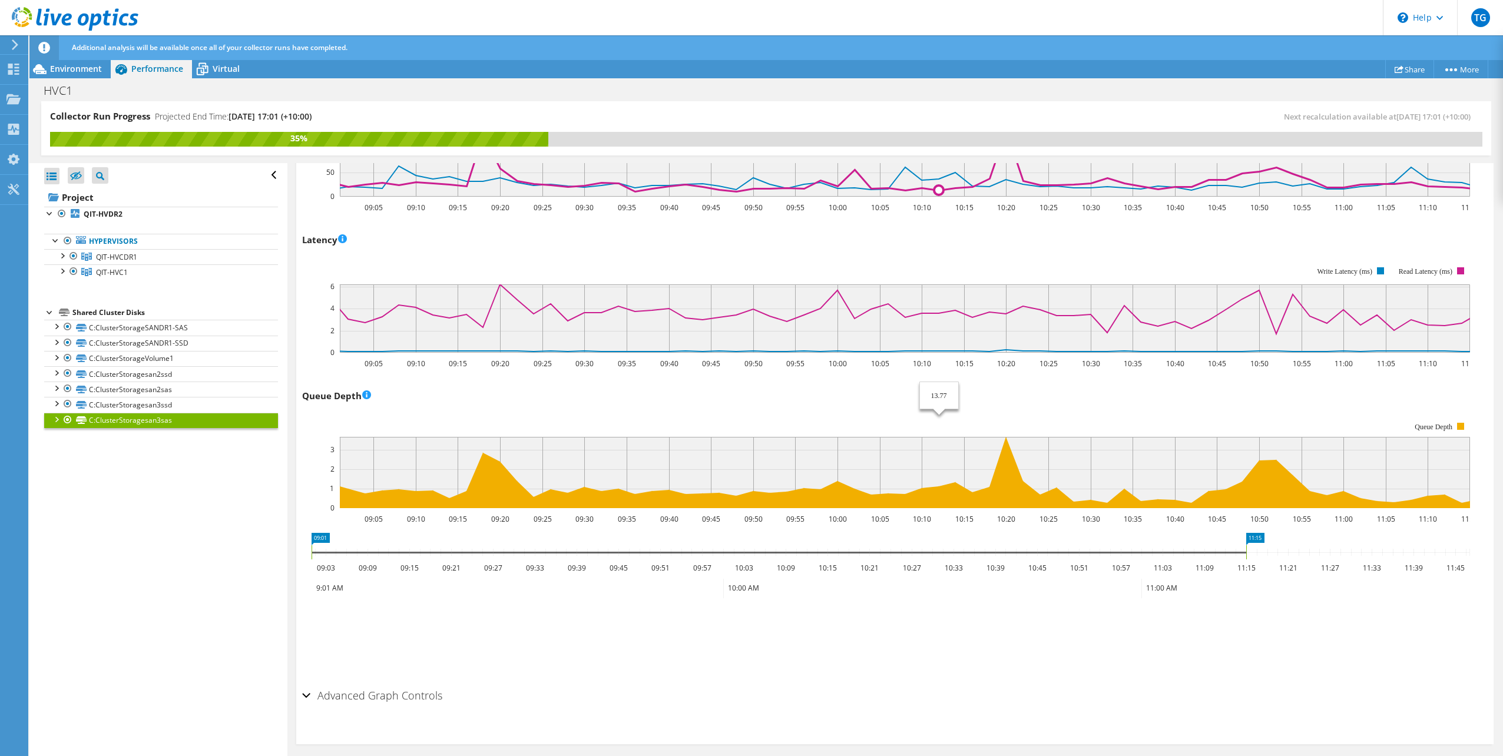
scroll to position [684, 0]
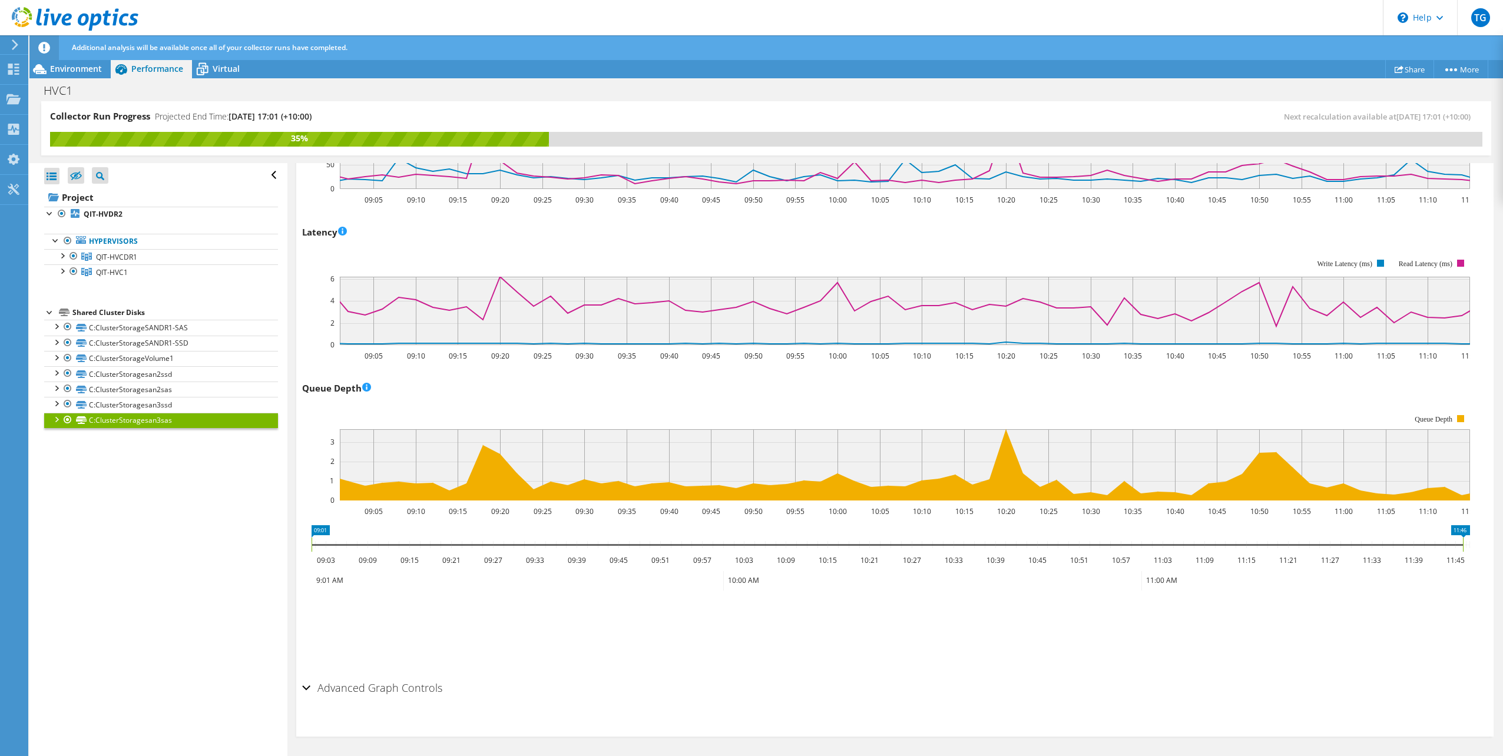
drag, startPoint x: 1248, startPoint y: 529, endPoint x: 1477, endPoint y: 518, distance: 229.4
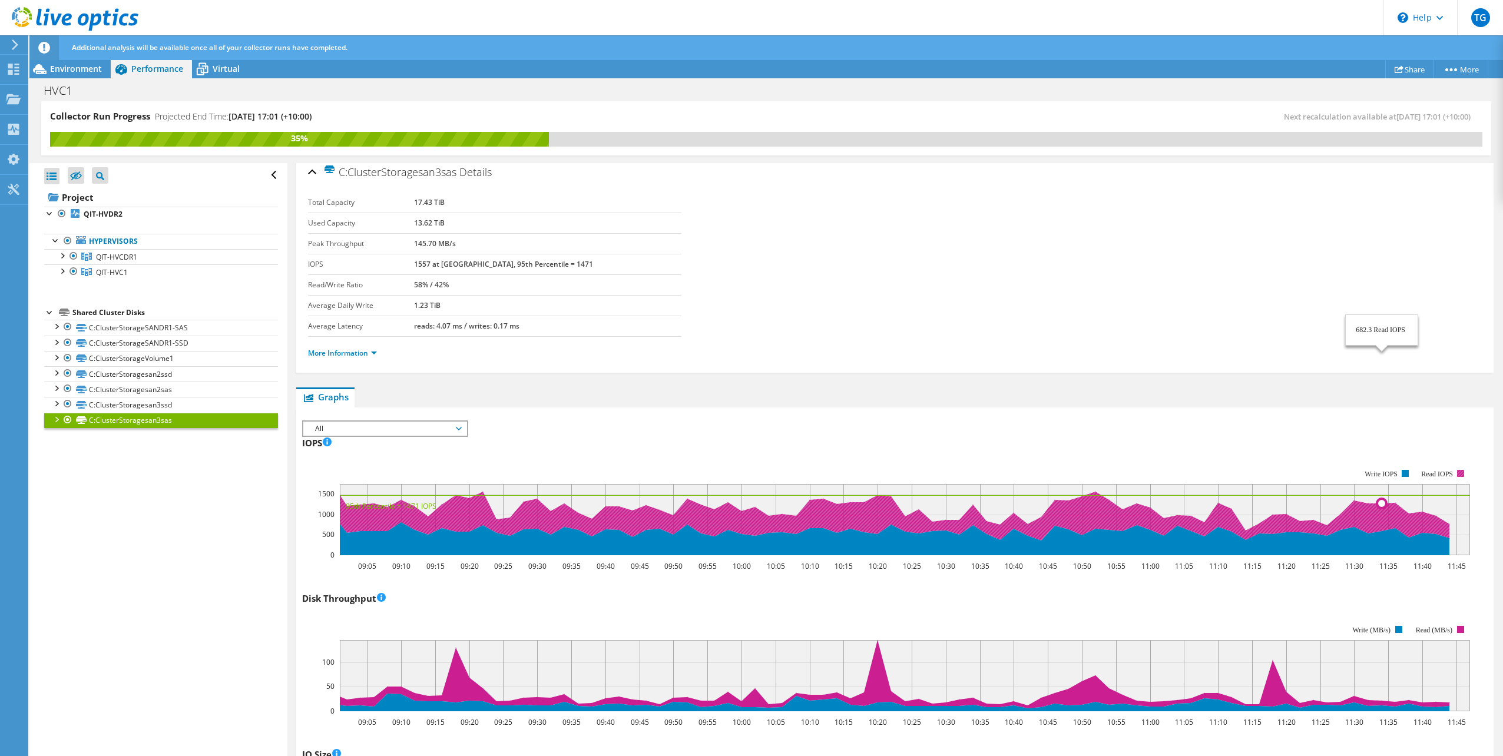
scroll to position [0, 0]
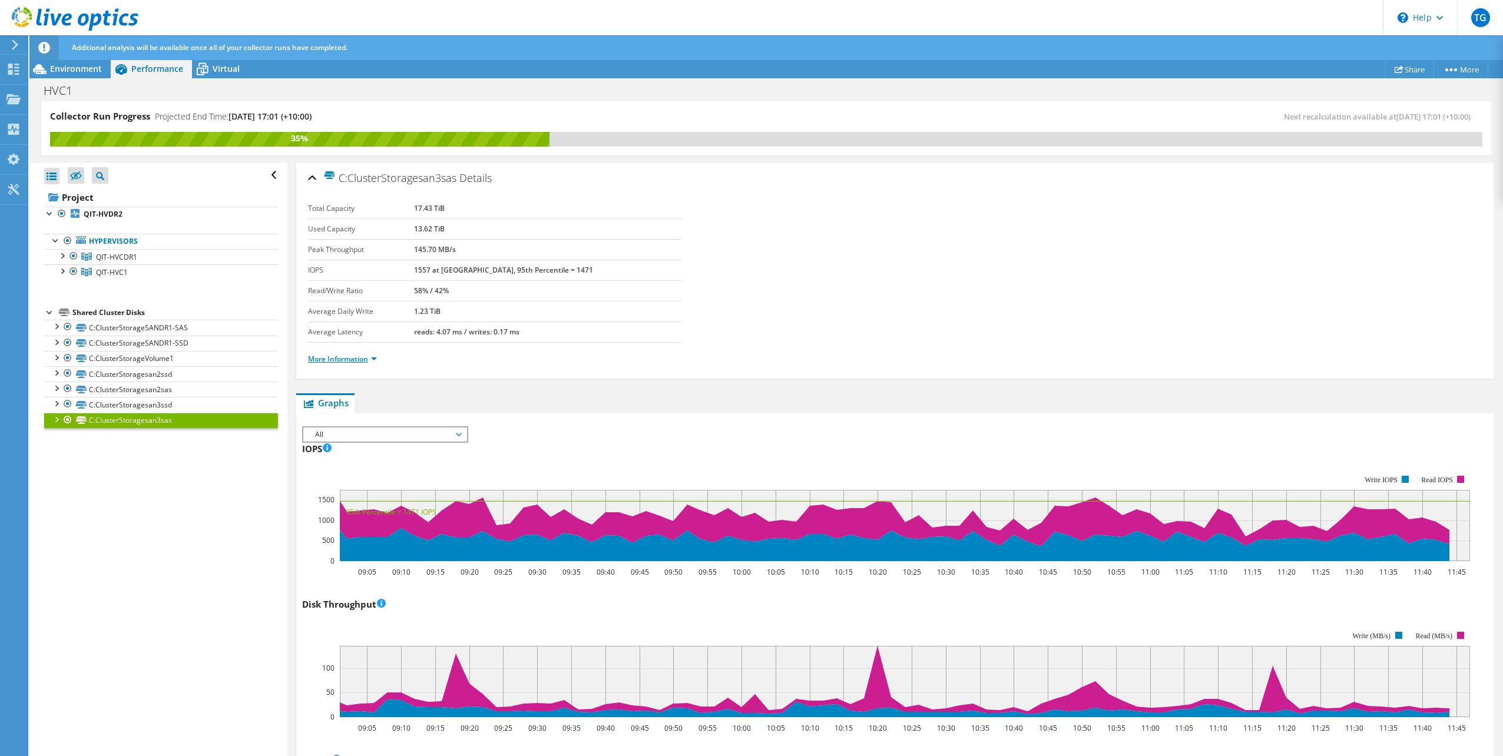
click at [374, 360] on link "More Information" at bounding box center [342, 359] width 69 height 10
